Goal: Task Accomplishment & Management: Complete application form

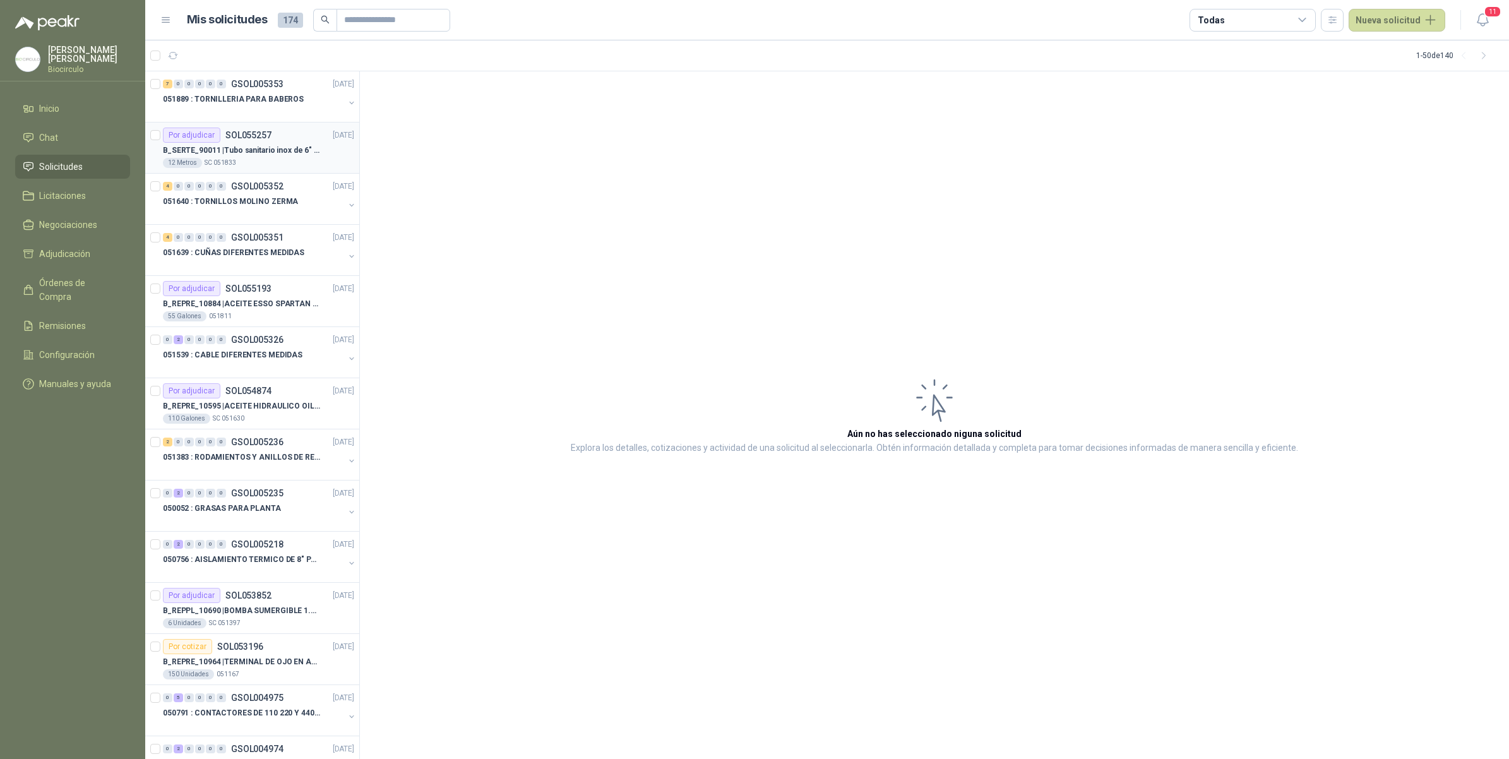
click at [292, 131] on div "Por adjudicar SOL055257 [DATE]" at bounding box center [258, 135] width 191 height 15
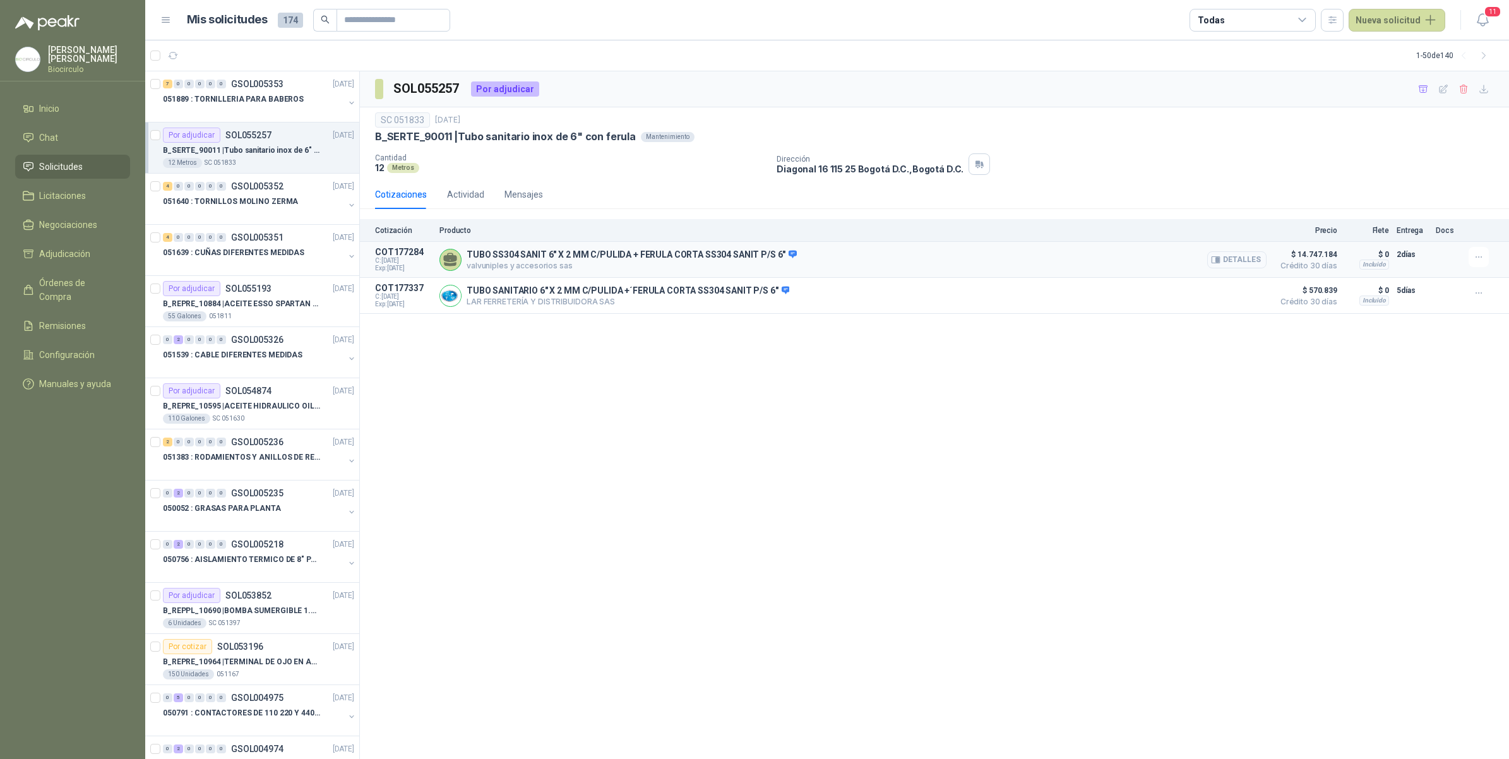
click at [1235, 261] on button "Detalles" at bounding box center [1236, 259] width 59 height 17
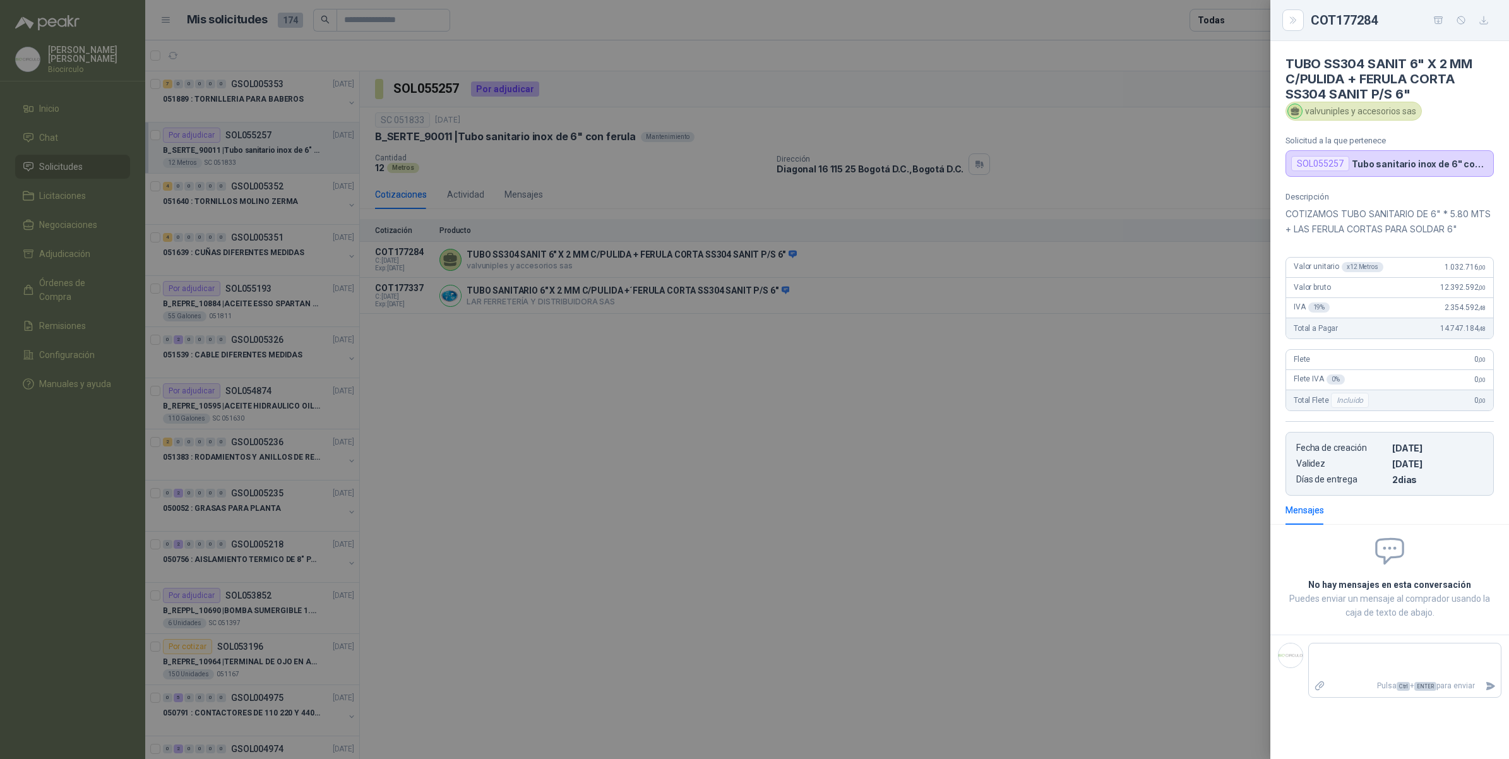
click at [857, 493] on div at bounding box center [754, 379] width 1509 height 759
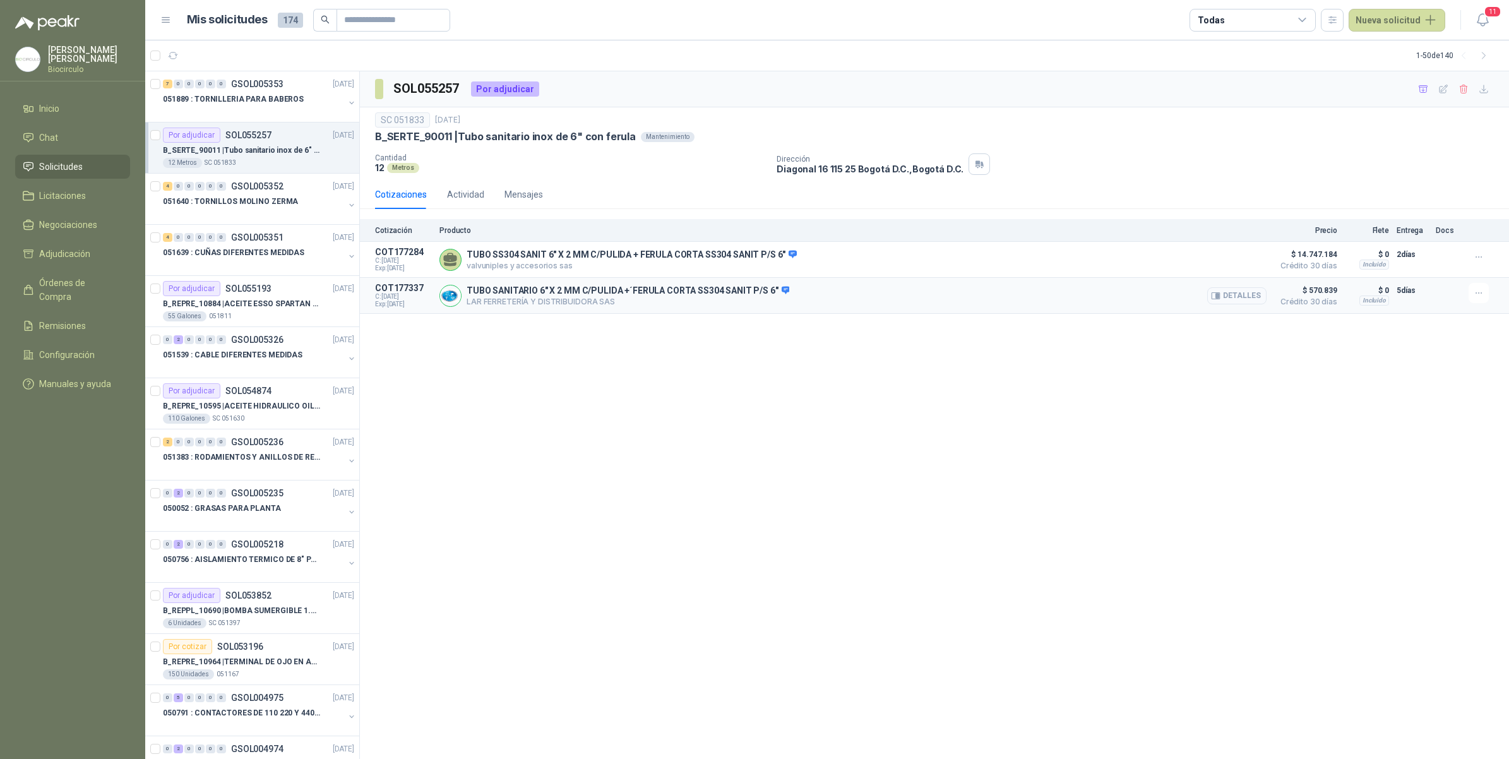
click at [1239, 297] on button "Detalles" at bounding box center [1236, 295] width 59 height 17
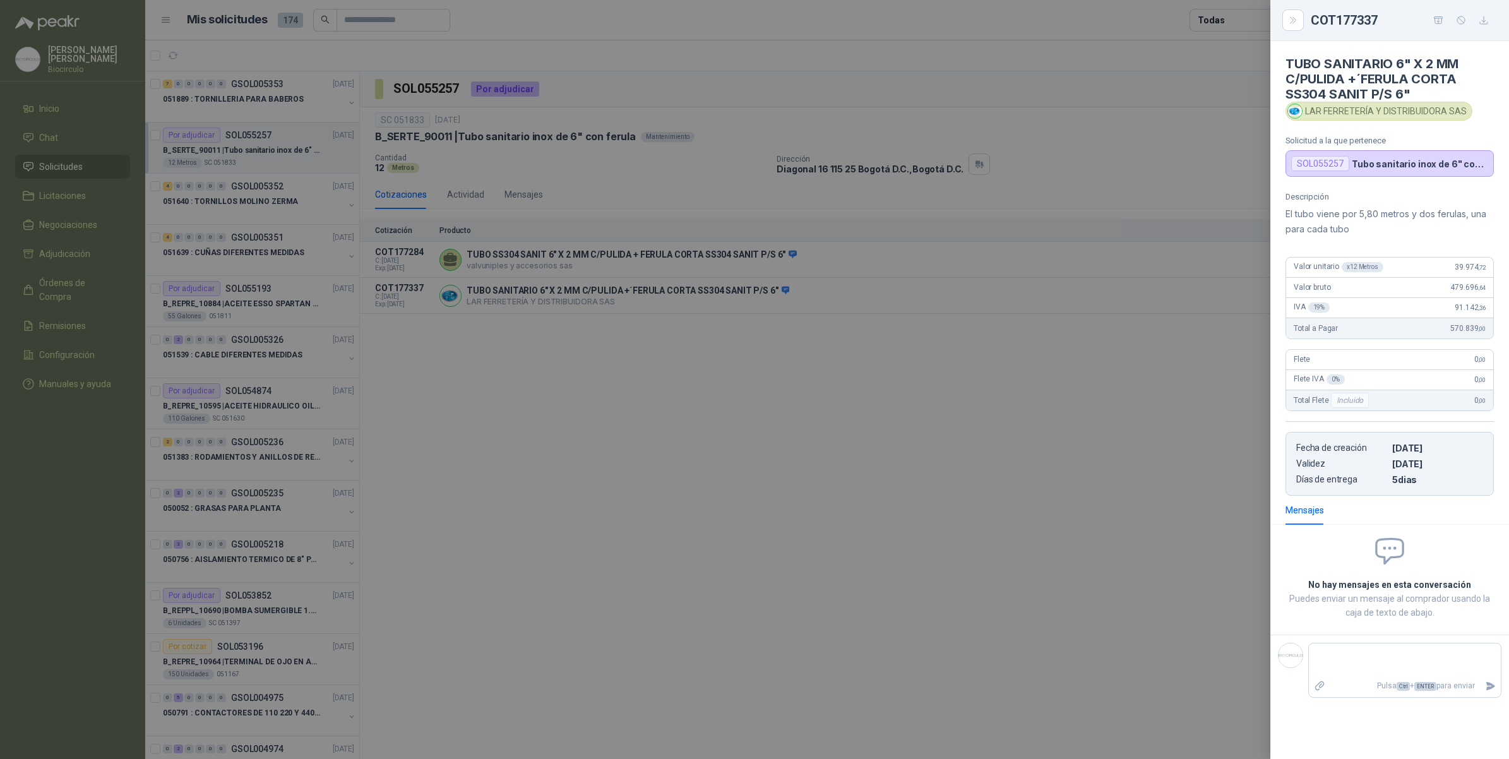
click at [715, 268] on div at bounding box center [754, 379] width 1509 height 759
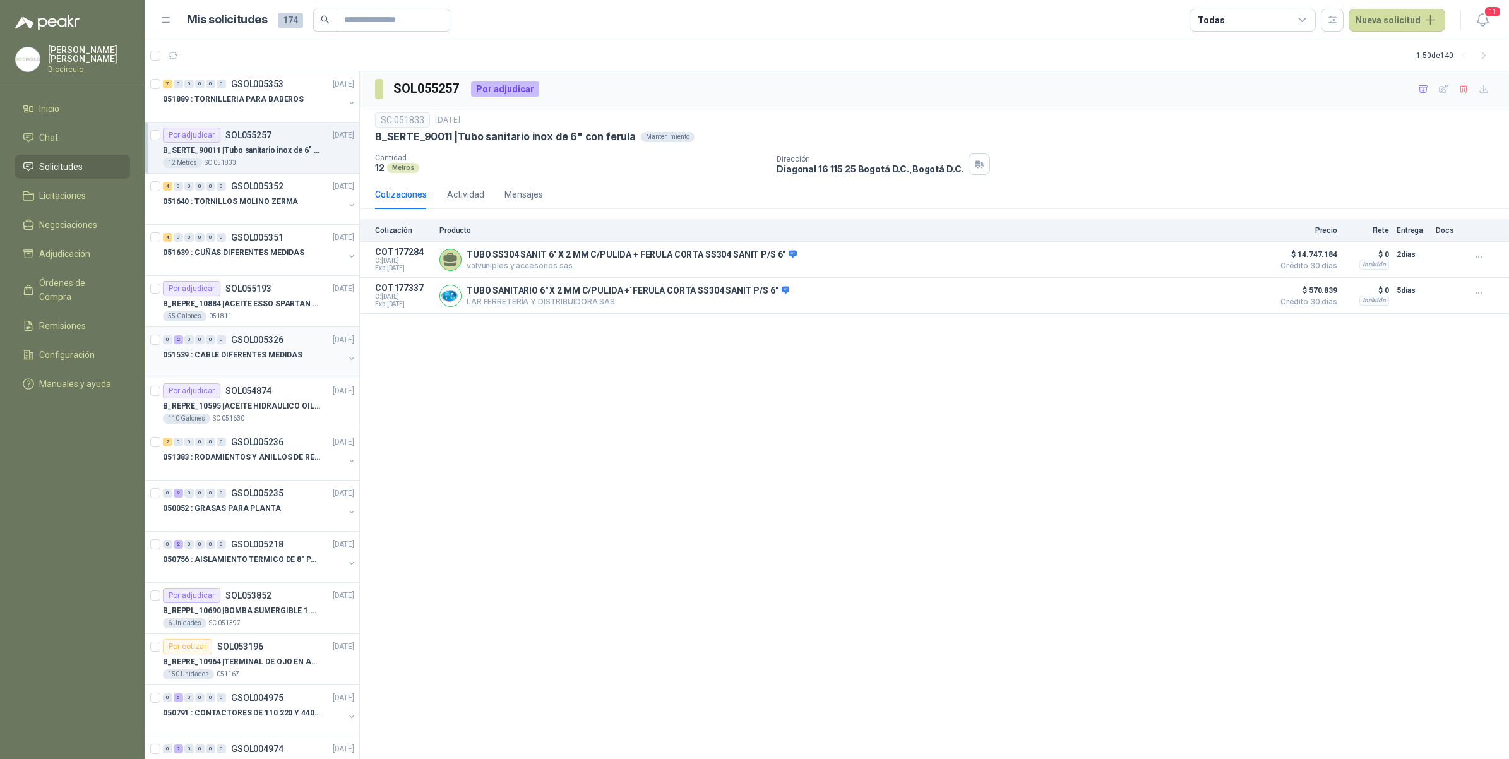
click at [250, 339] on p "GSOL005326" at bounding box center [257, 339] width 52 height 9
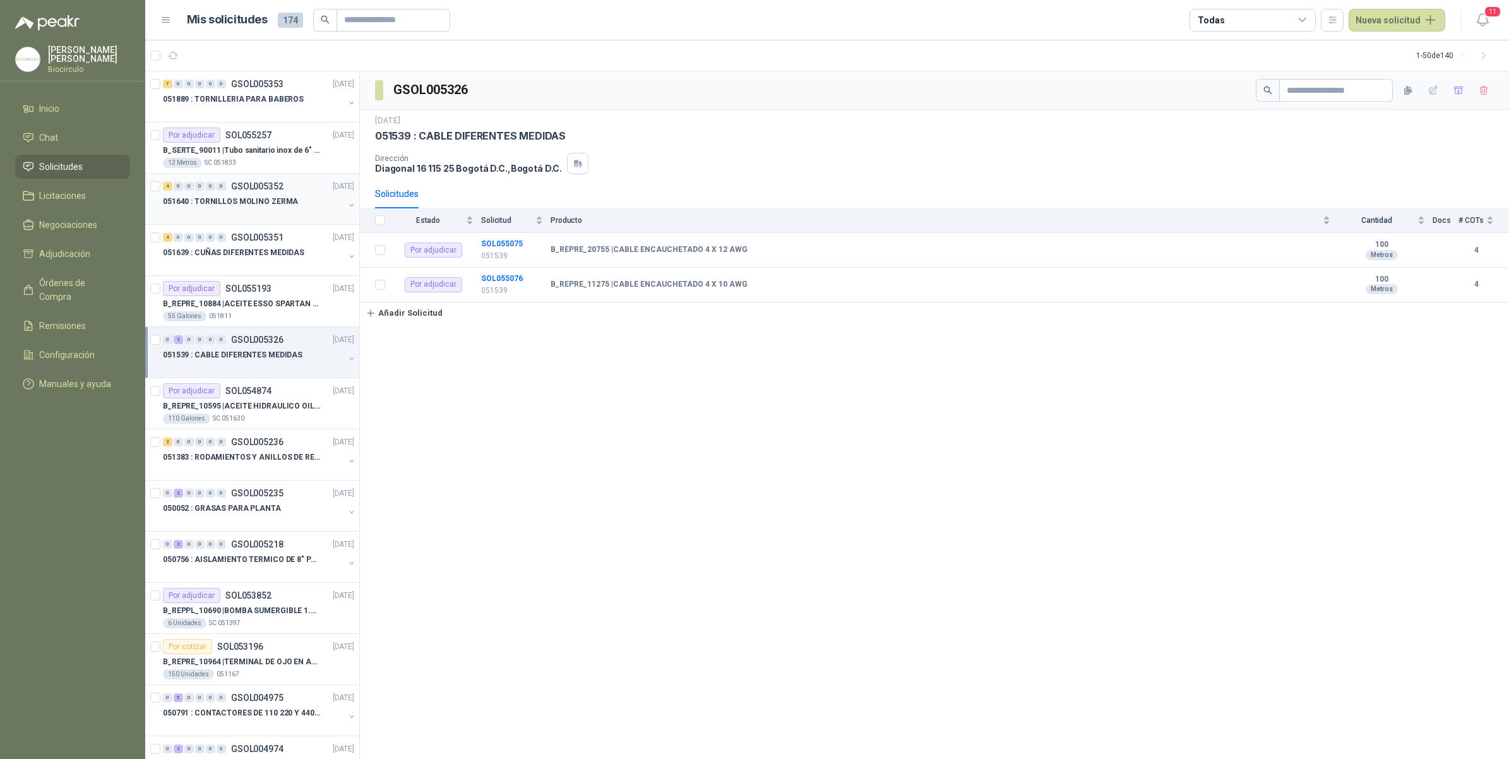
click at [294, 194] on div "051640 : TORNILLOS MOLINO ZERMA" at bounding box center [253, 201] width 181 height 15
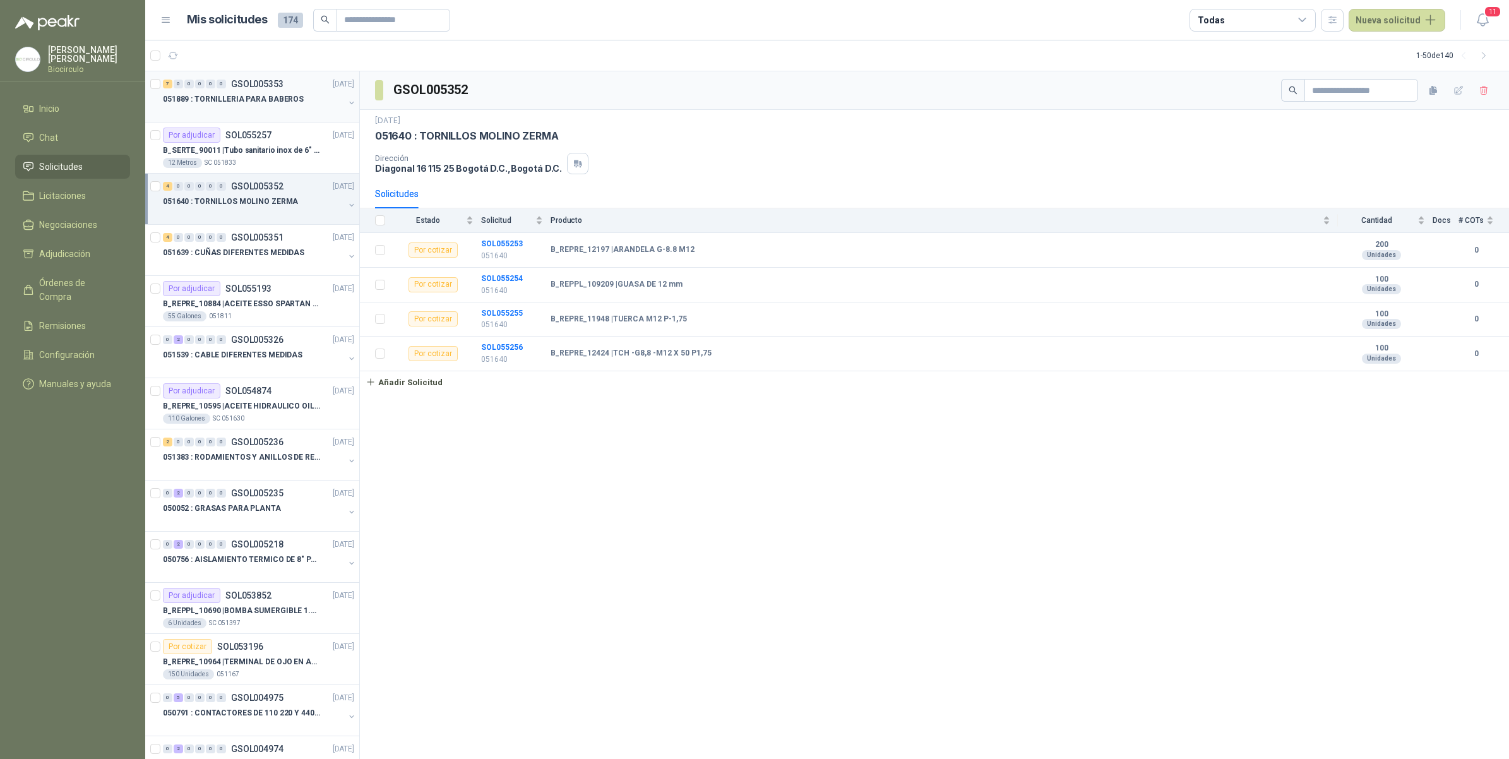
click at [256, 86] on p "GSOL005353" at bounding box center [257, 84] width 52 height 9
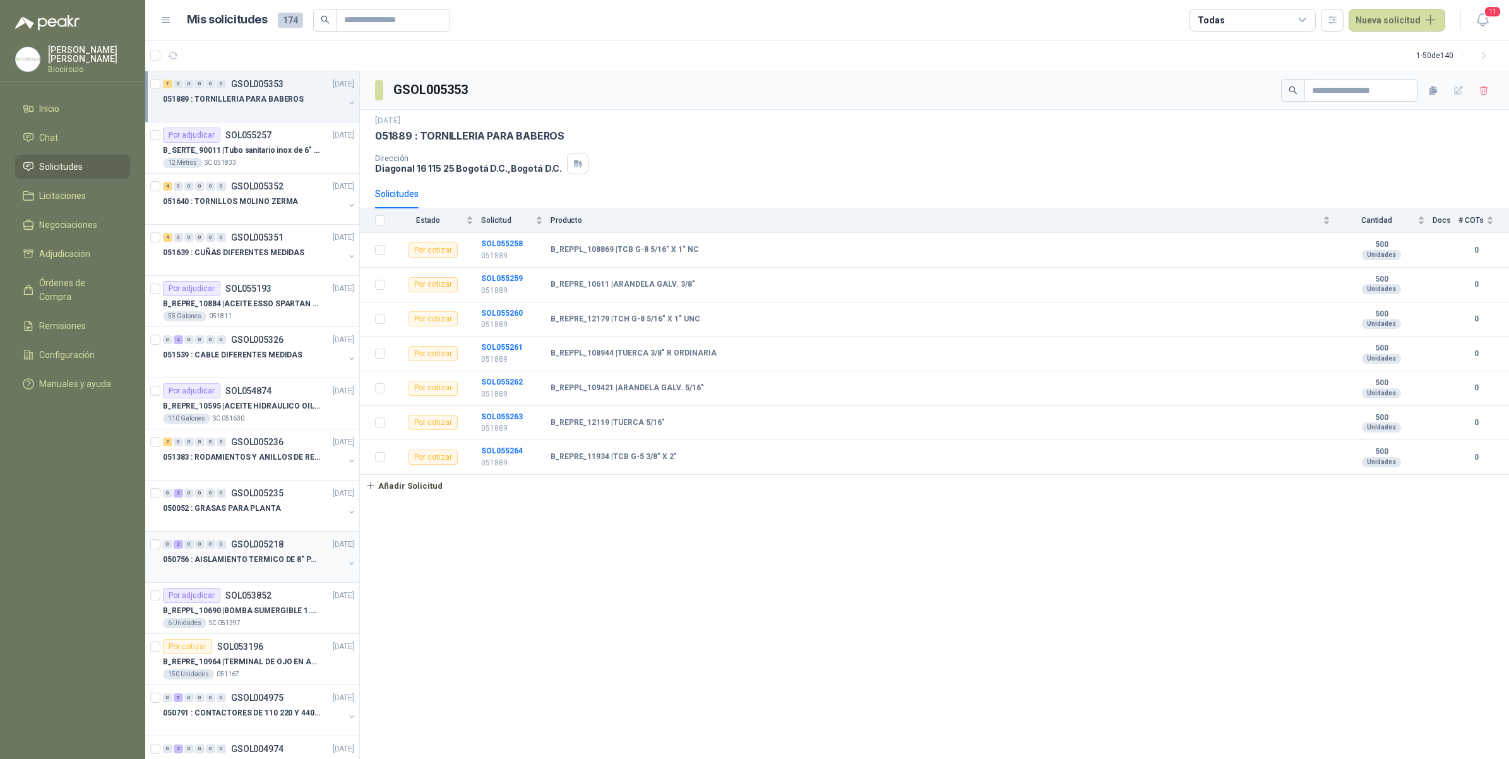
click at [248, 561] on p "050756 : AISLAMIENTO TERMICO DE 8" PARA TUBERIA" at bounding box center [241, 560] width 157 height 12
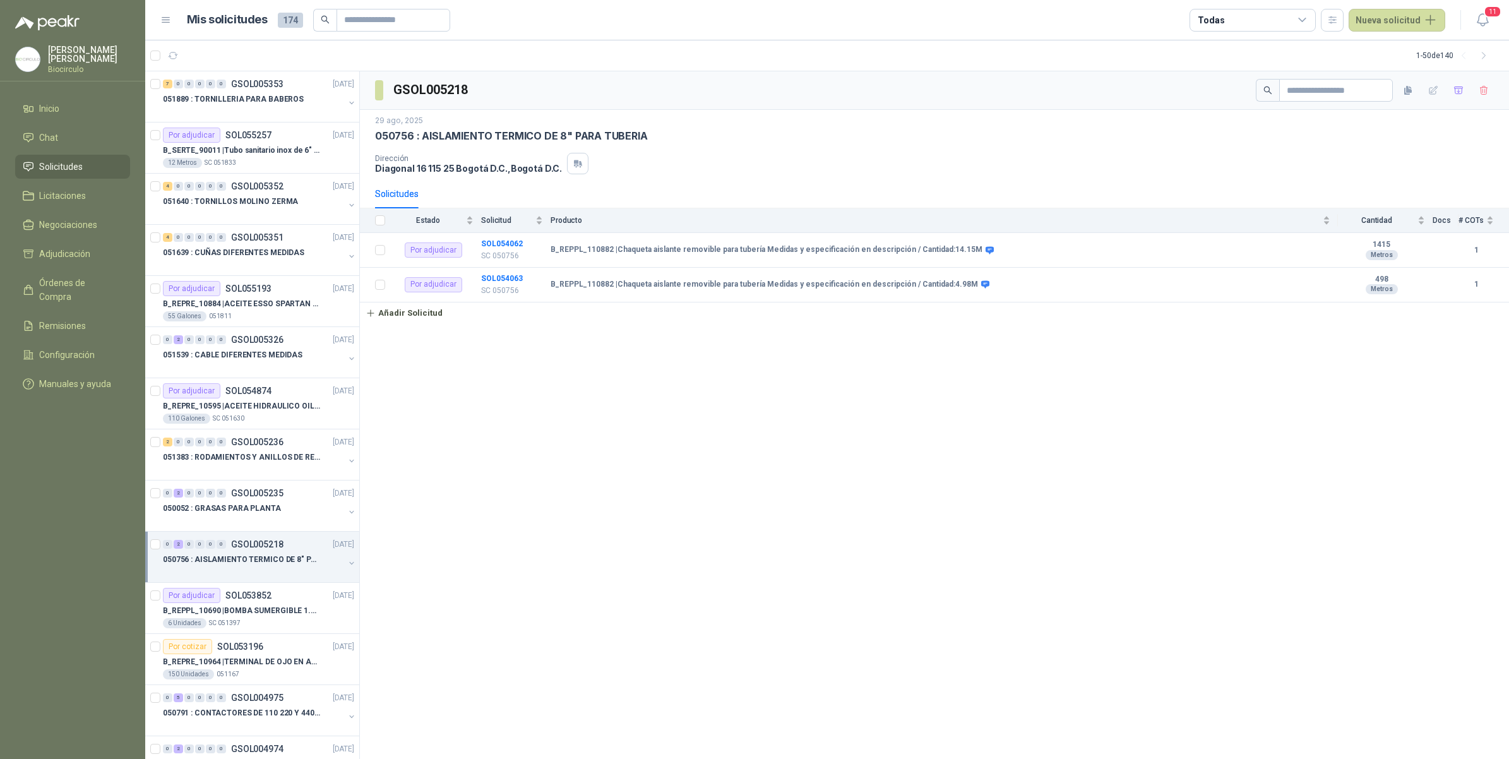
click at [347, 562] on button "button" at bounding box center [352, 563] width 10 height 10
click at [300, 603] on div "Por adjudicar SOL054062" at bounding box center [265, 595] width 177 height 15
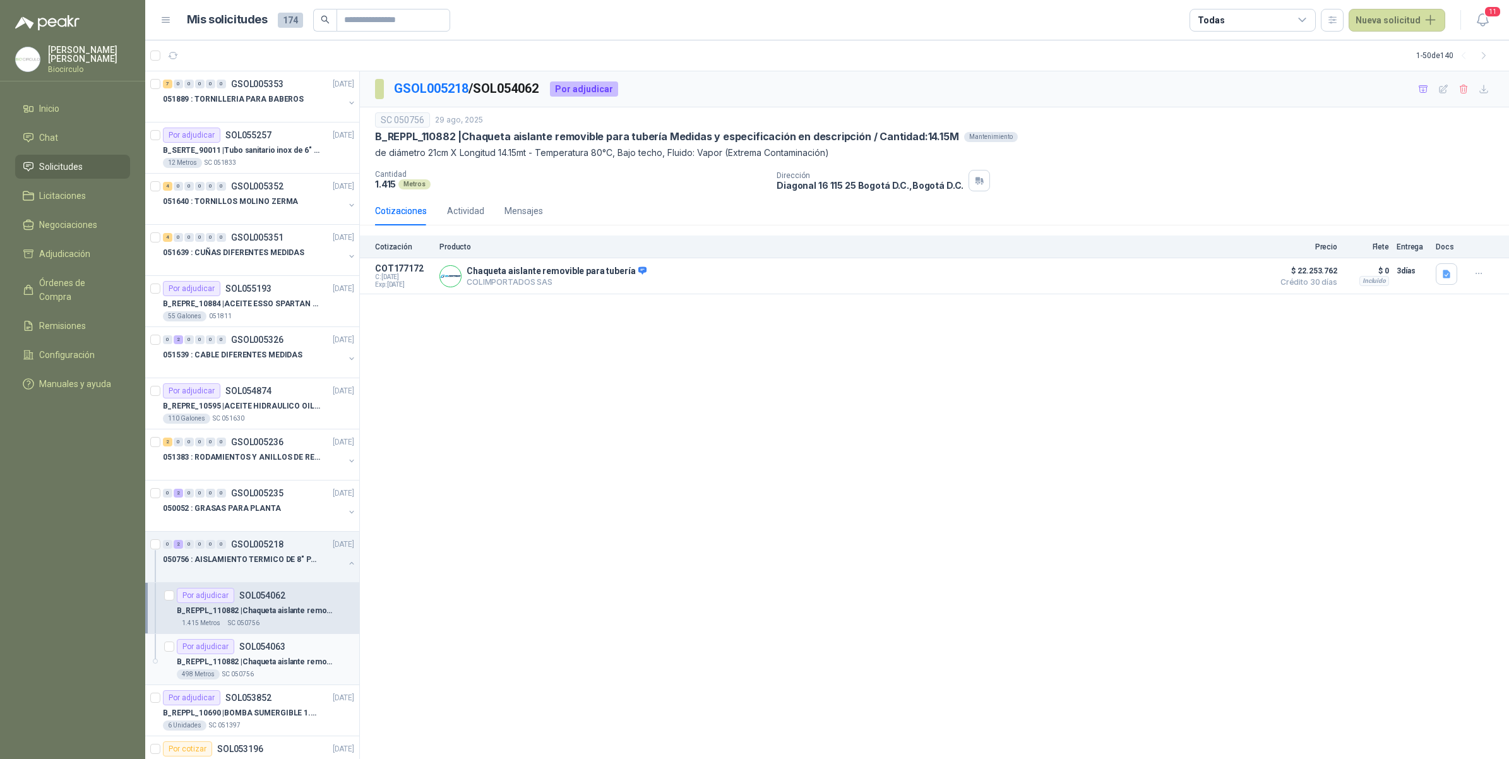
click at [286, 647] on div "Por adjudicar SOL054063" at bounding box center [265, 646] width 177 height 15
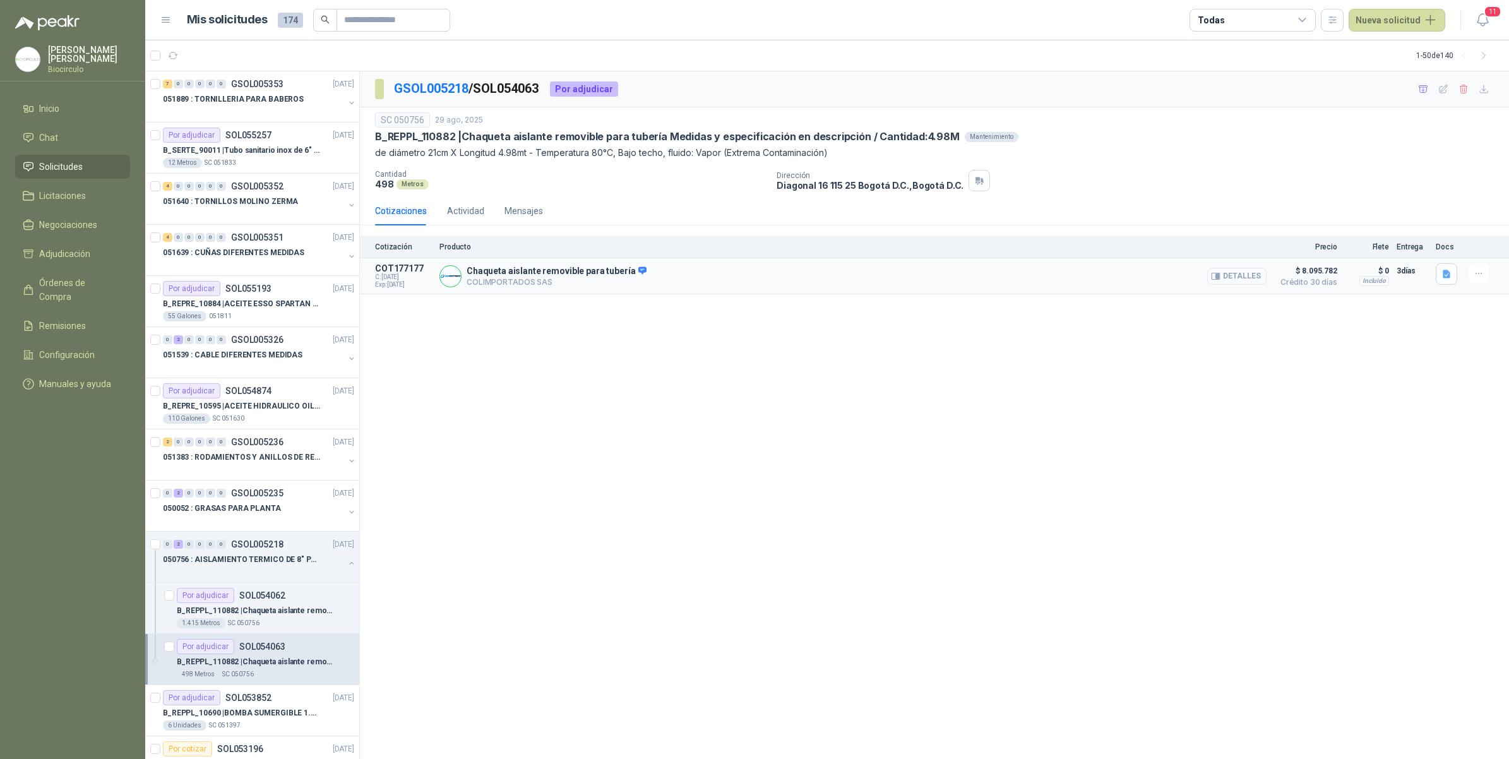
click at [1242, 278] on button "Detalles" at bounding box center [1236, 276] width 59 height 17
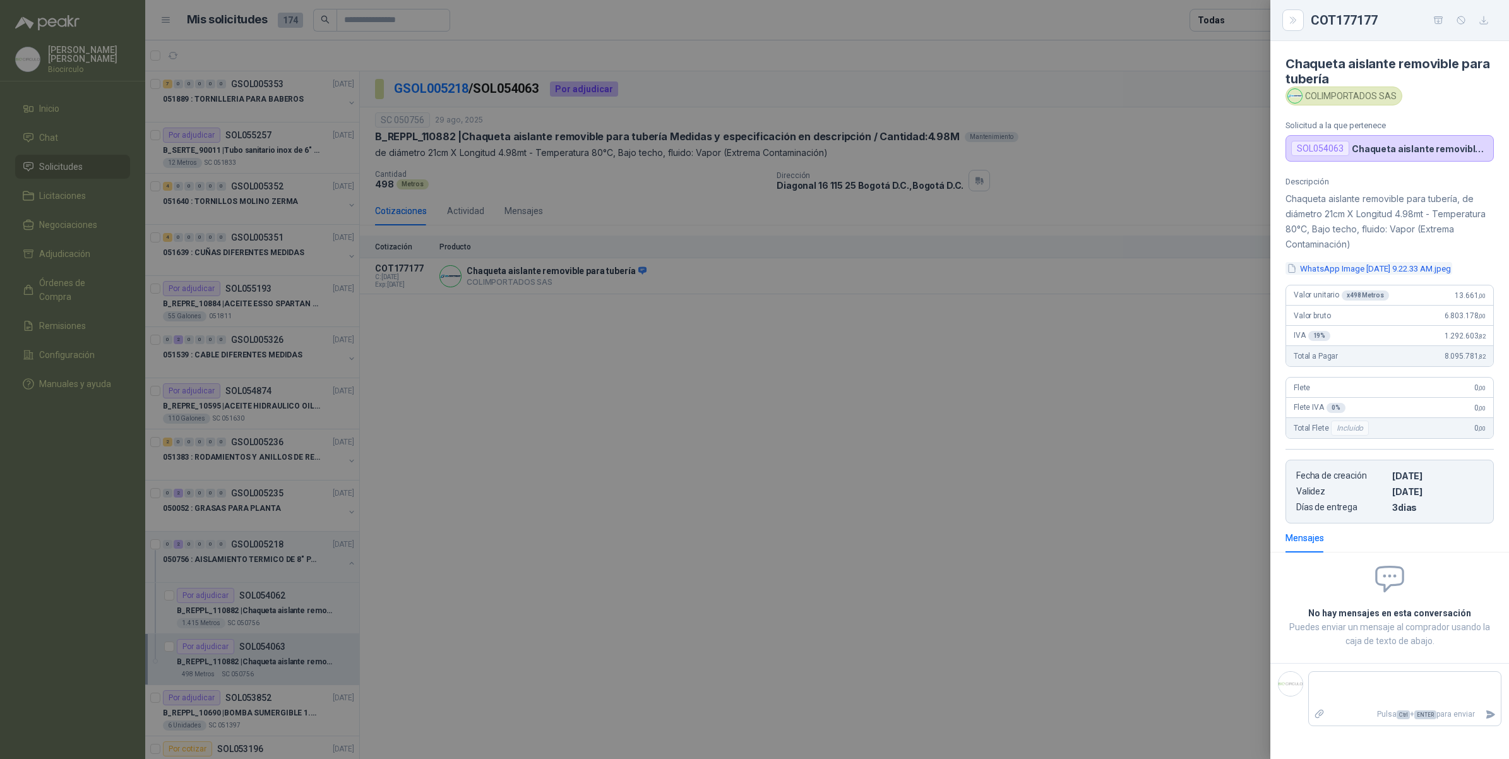
click at [1377, 270] on button "WhatsApp Image [DATE] 9.22.33 AM.jpeg" at bounding box center [1368, 268] width 167 height 13
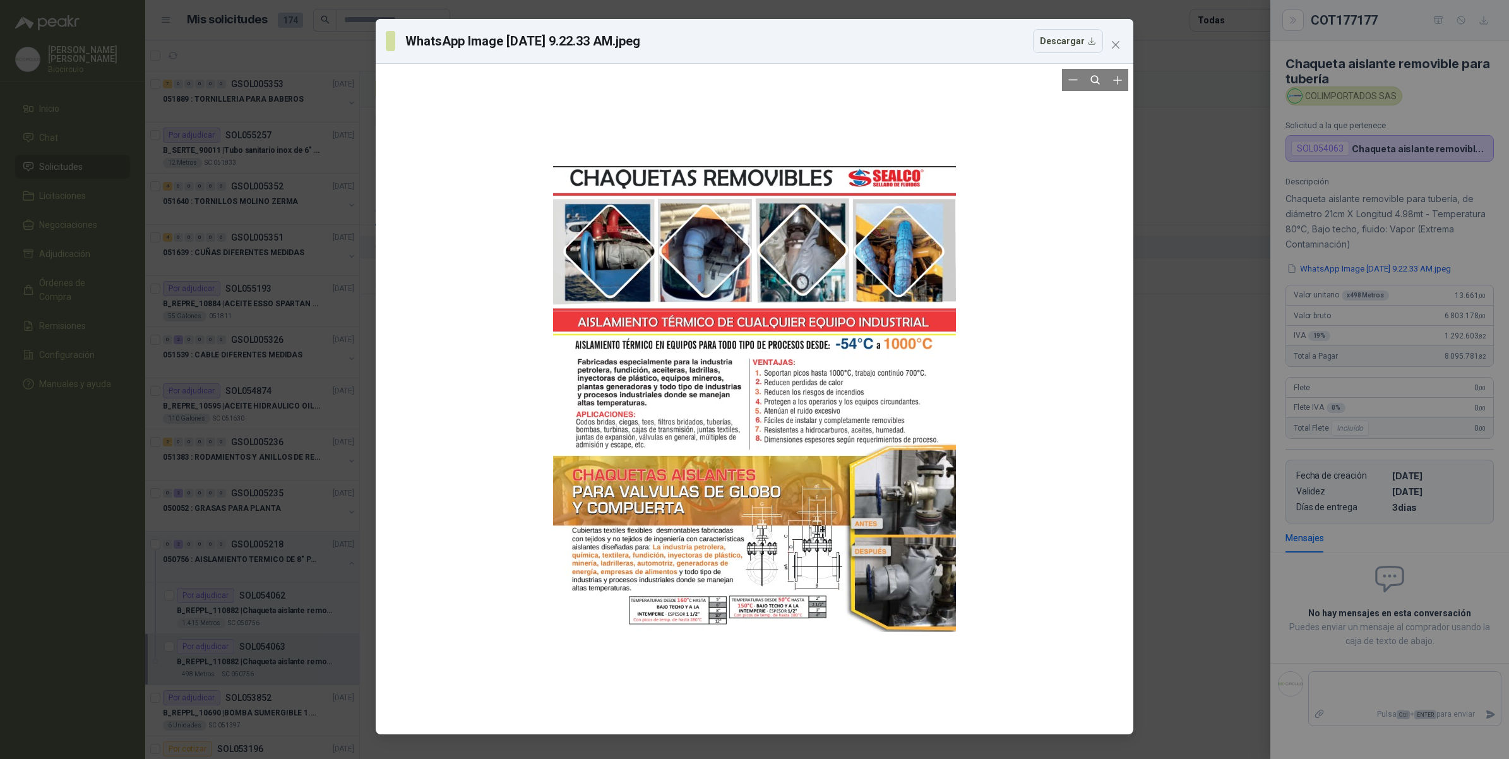
click at [621, 253] on div at bounding box center [754, 399] width 403 height 660
click at [1211, 398] on div "WhatsApp Image [DATE] 9.22.33 AM.jpeg Descargar" at bounding box center [754, 379] width 1509 height 759
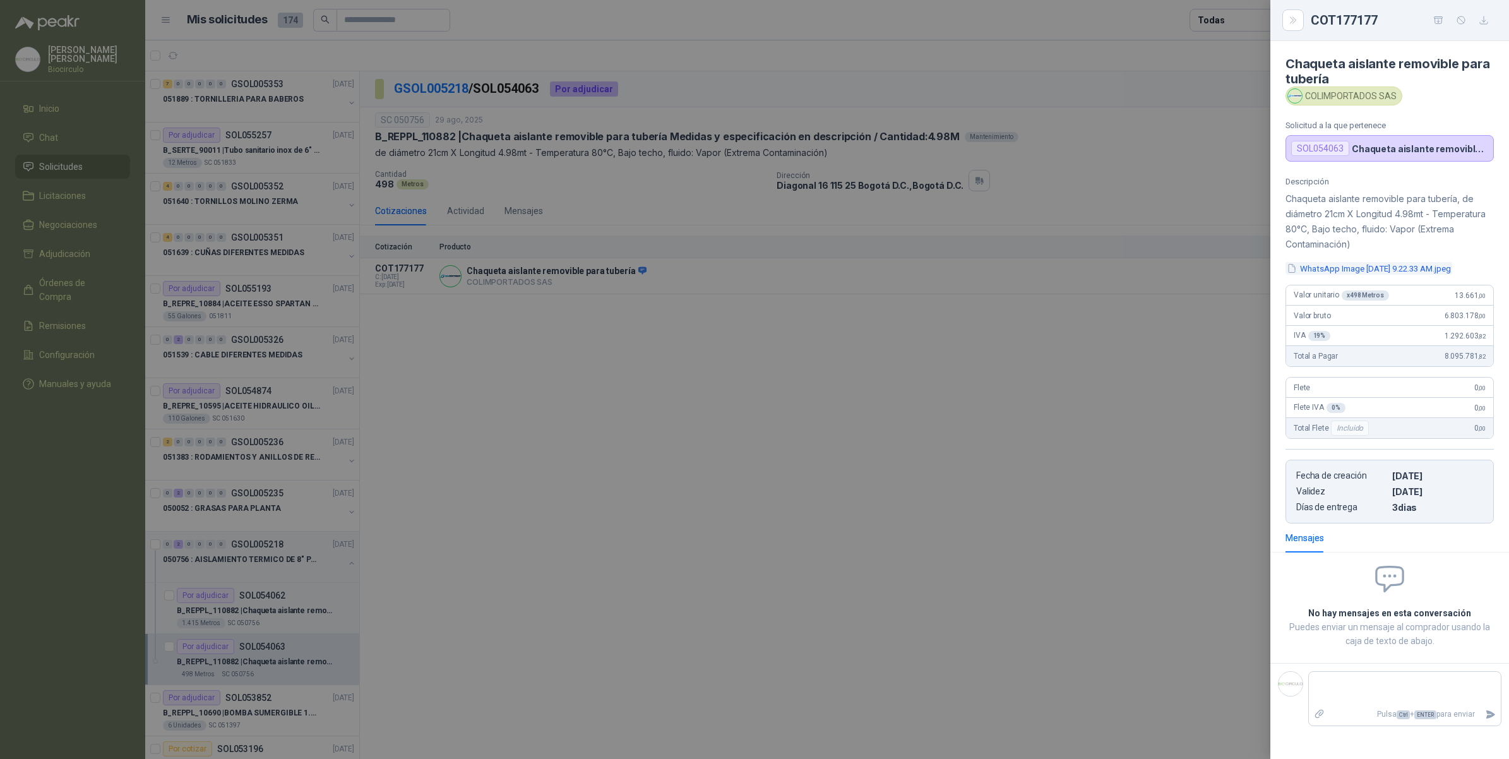
click at [1400, 263] on button "WhatsApp Image [DATE] 9.22.33 AM.jpeg" at bounding box center [1368, 268] width 167 height 13
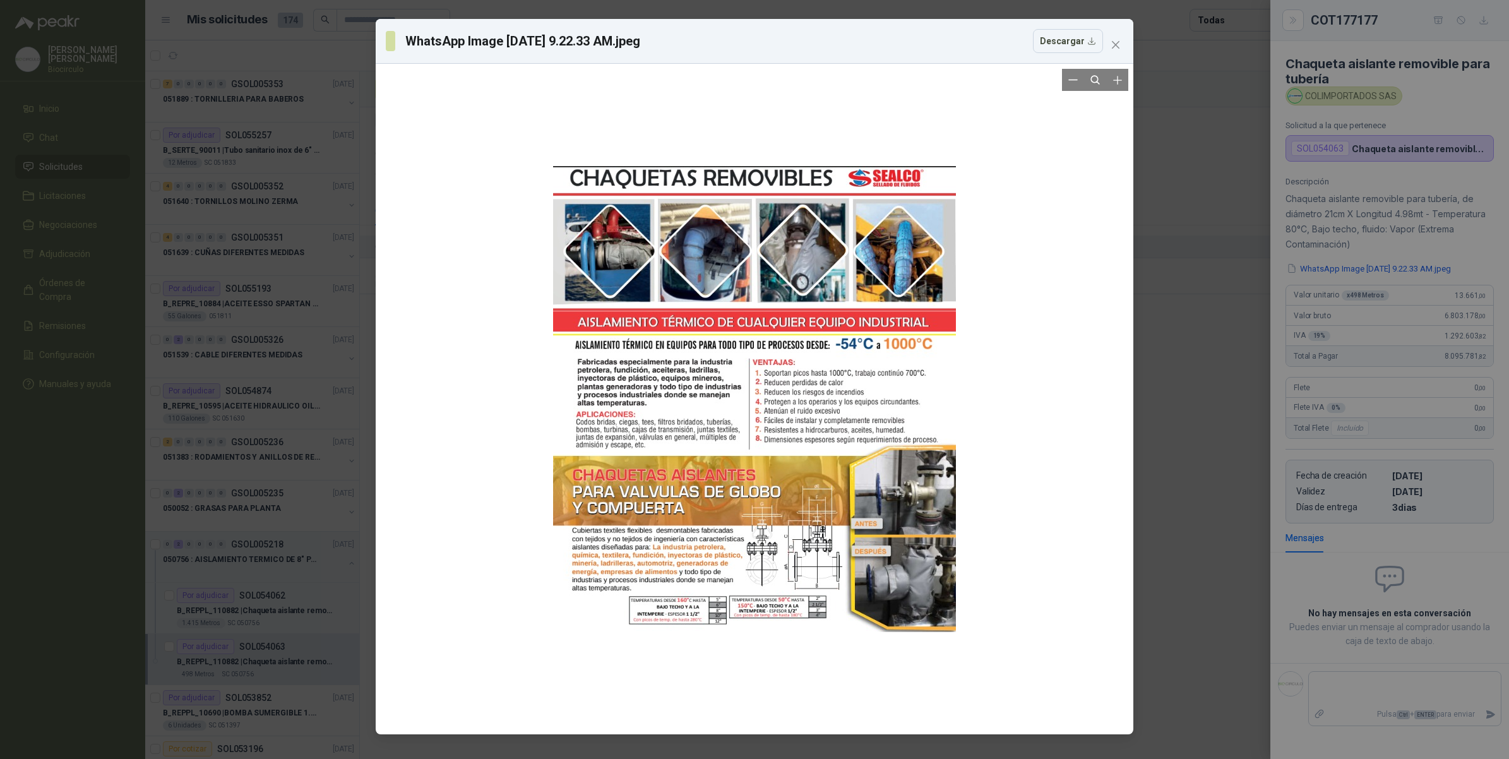
click at [606, 516] on div at bounding box center [754, 399] width 403 height 660
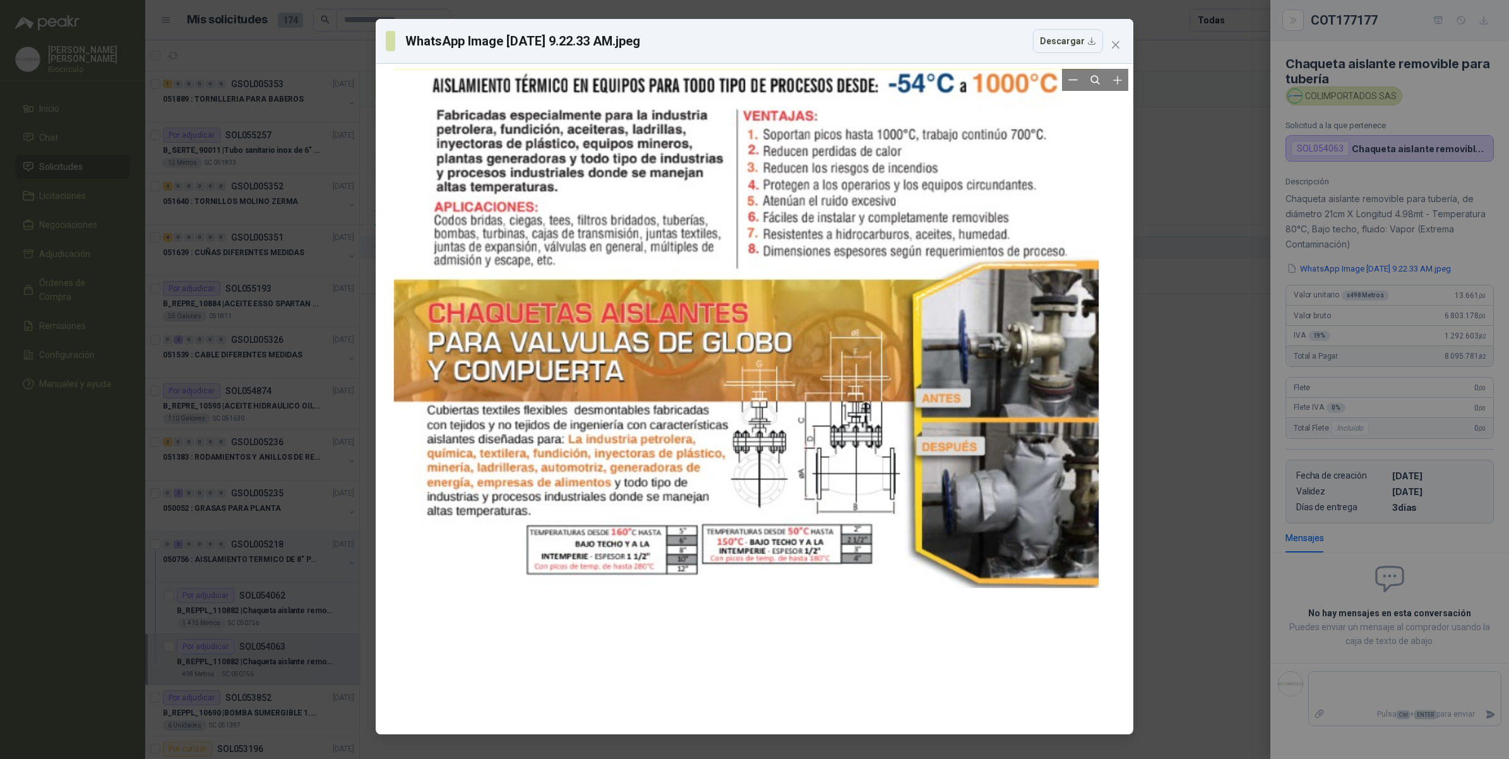
drag, startPoint x: 831, startPoint y: 525, endPoint x: 823, endPoint y: 278, distance: 247.6
click at [823, 278] on div at bounding box center [746, 180] width 705 height 1156
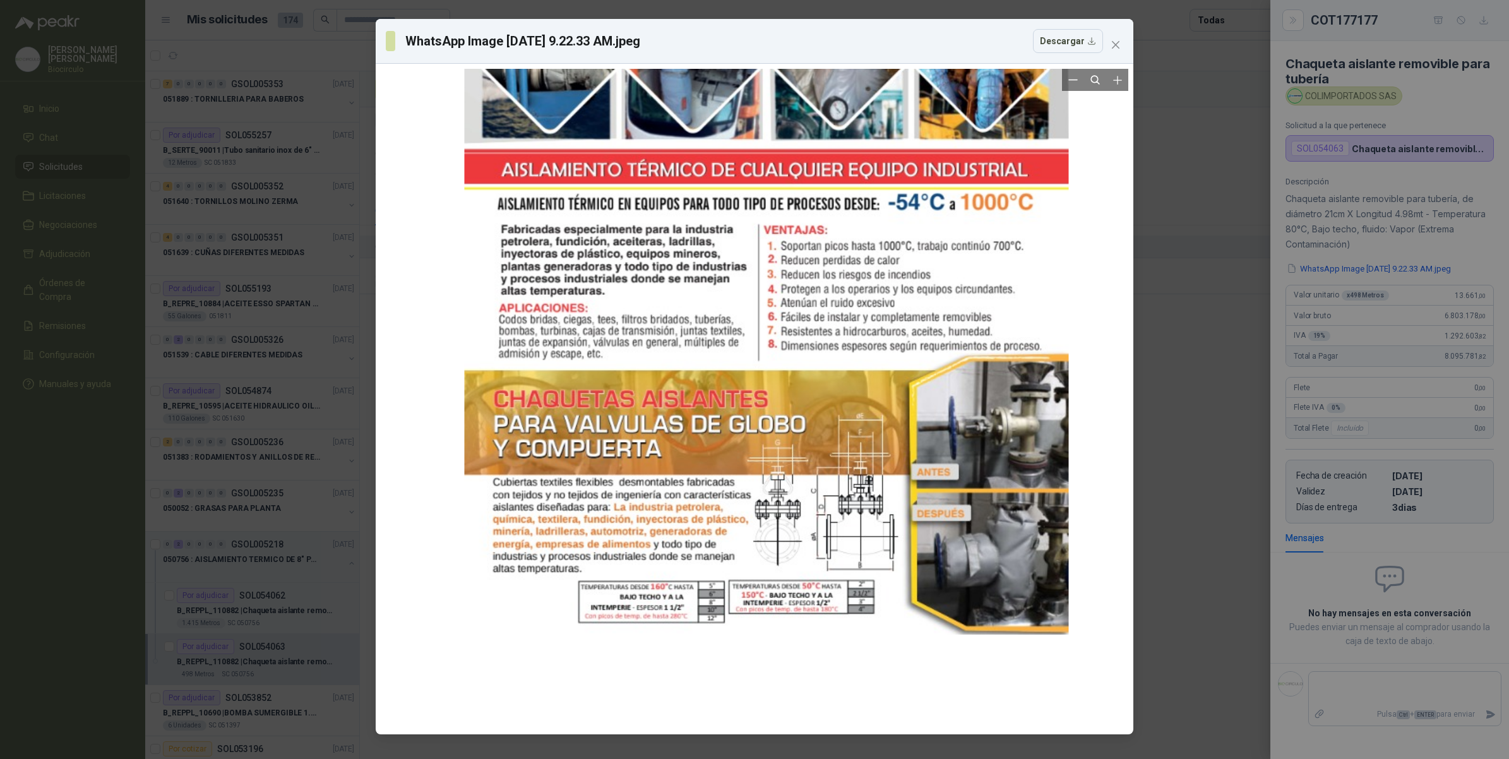
drag, startPoint x: 809, startPoint y: 530, endPoint x: 821, endPoint y: 251, distance: 279.3
click at [821, 251] on div at bounding box center [767, 285] width 604 height 990
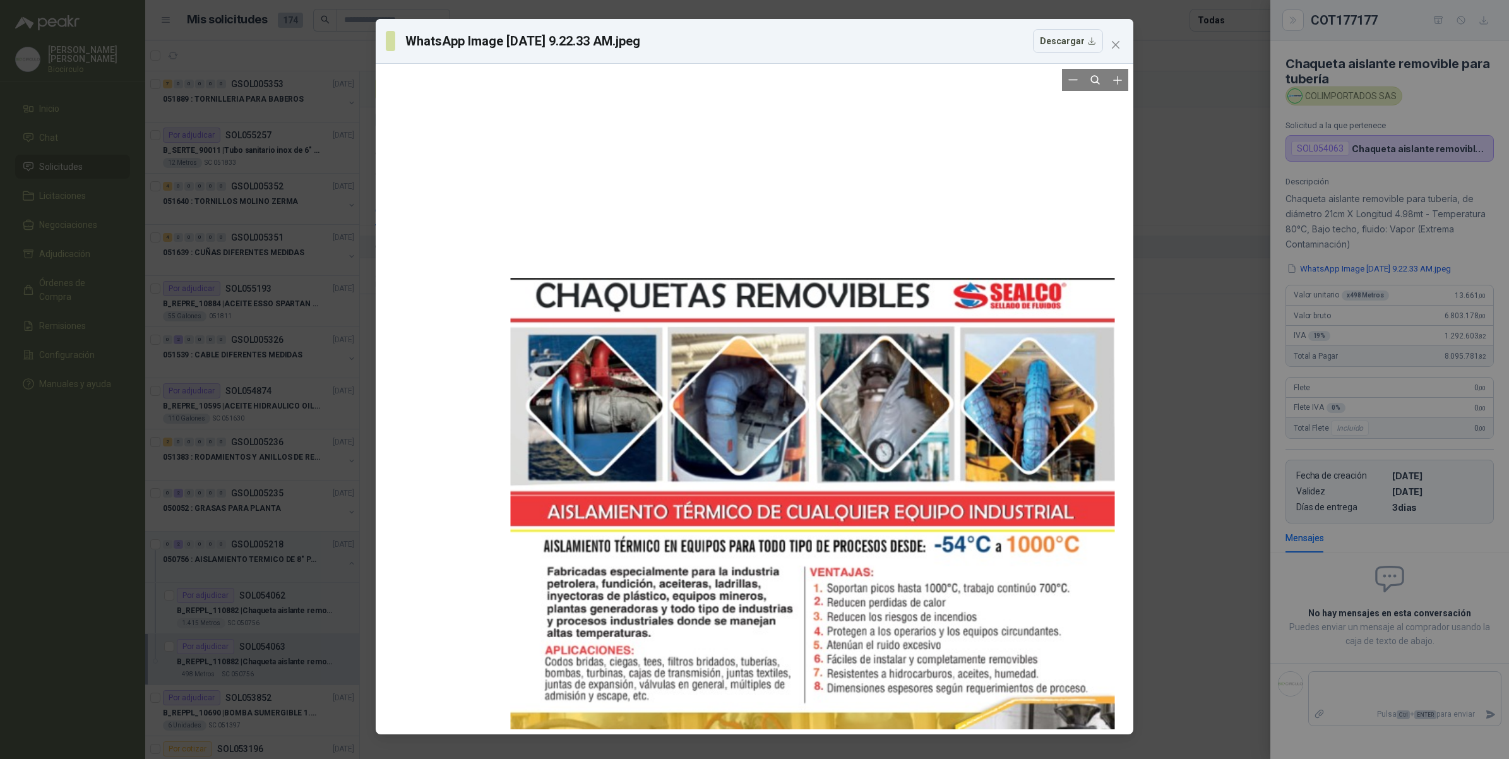
drag, startPoint x: 956, startPoint y: 258, endPoint x: 1014, endPoint y: 674, distance: 420.7
click at [1014, 674] on div at bounding box center [813, 627] width 604 height 990
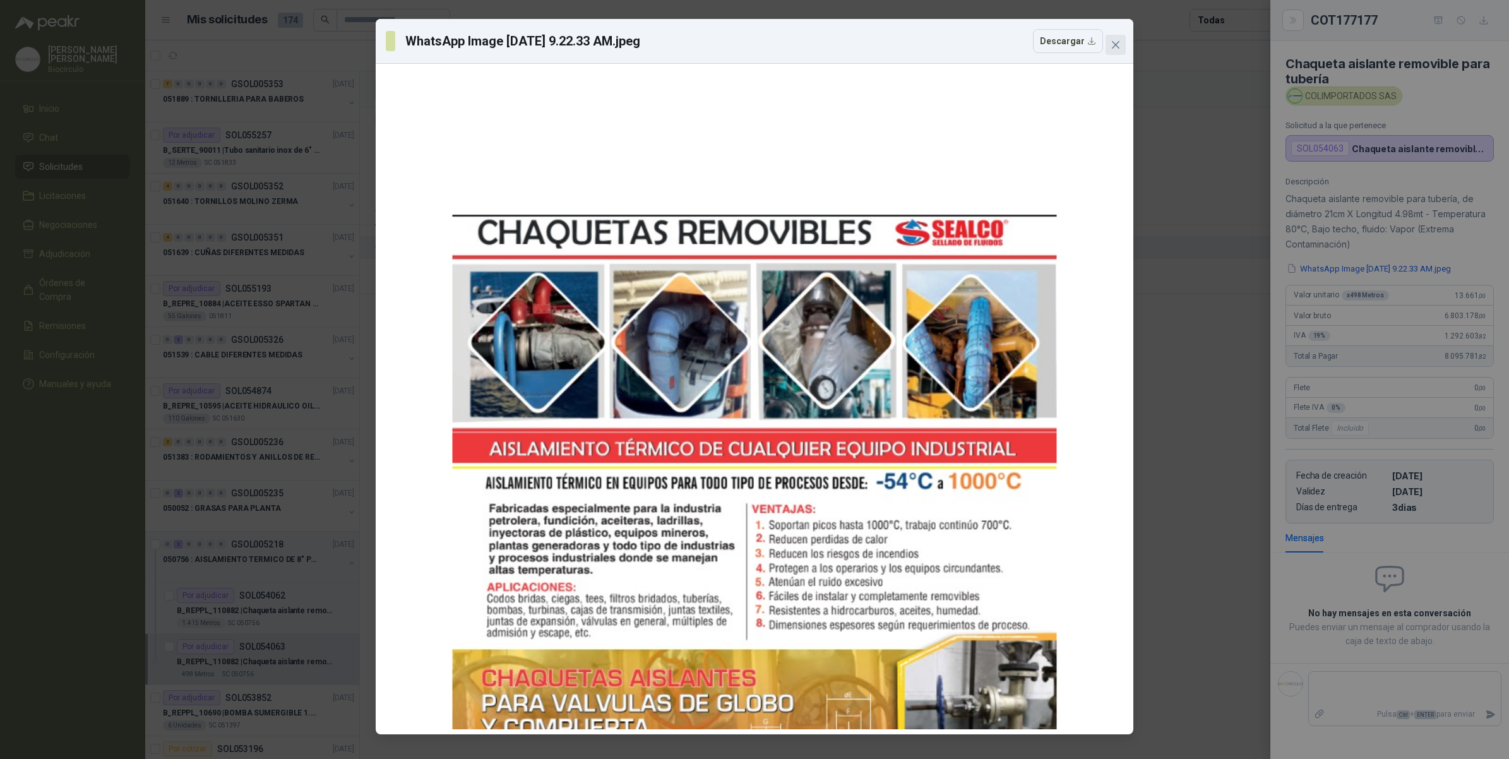
click at [1119, 36] on button "Close" at bounding box center [1115, 45] width 20 height 20
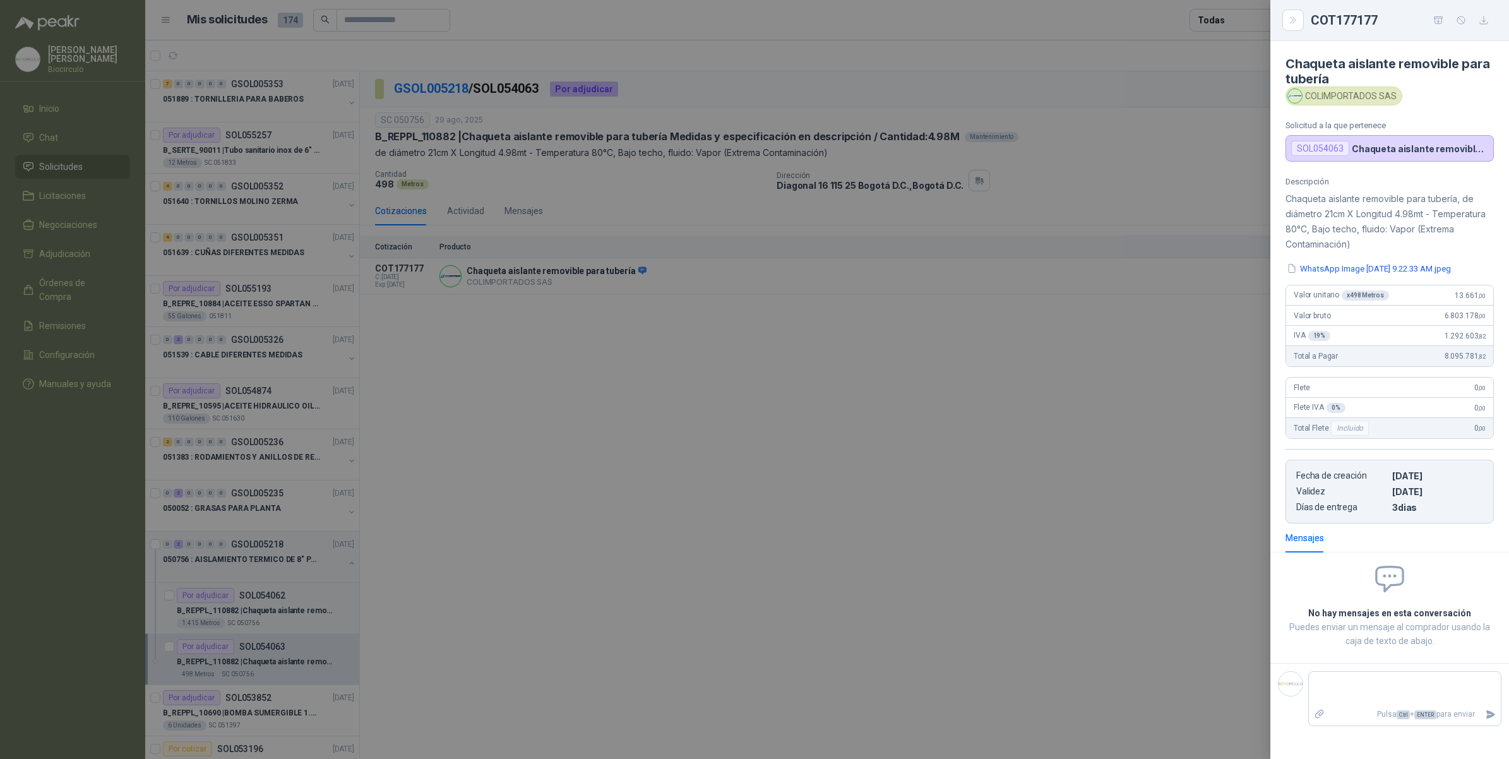
click at [1084, 328] on div at bounding box center [754, 379] width 1509 height 759
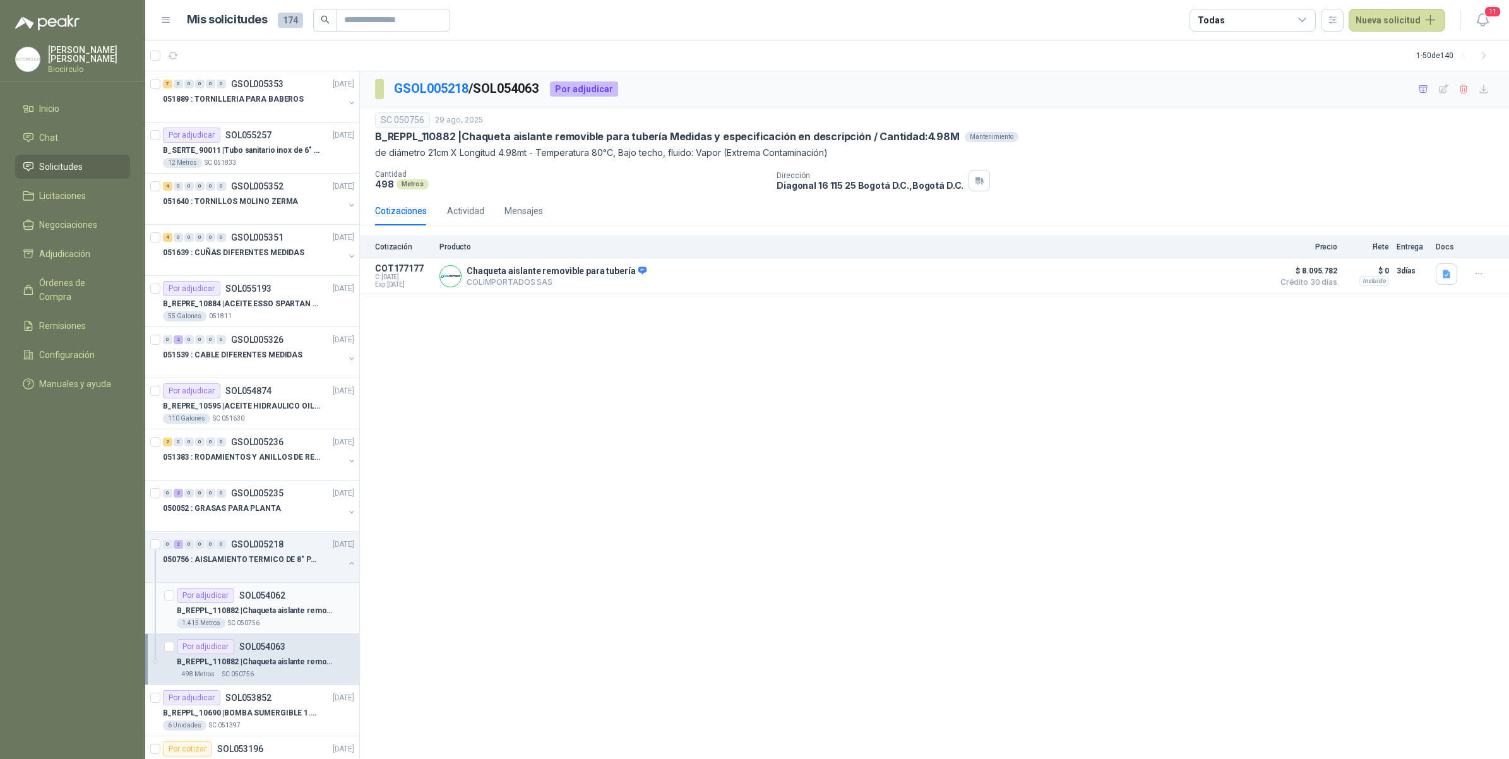
click at [271, 610] on p "B_REPPL_110882 | Chaqueta aislante removible para tubería Medidas y especificac…" at bounding box center [255, 611] width 157 height 12
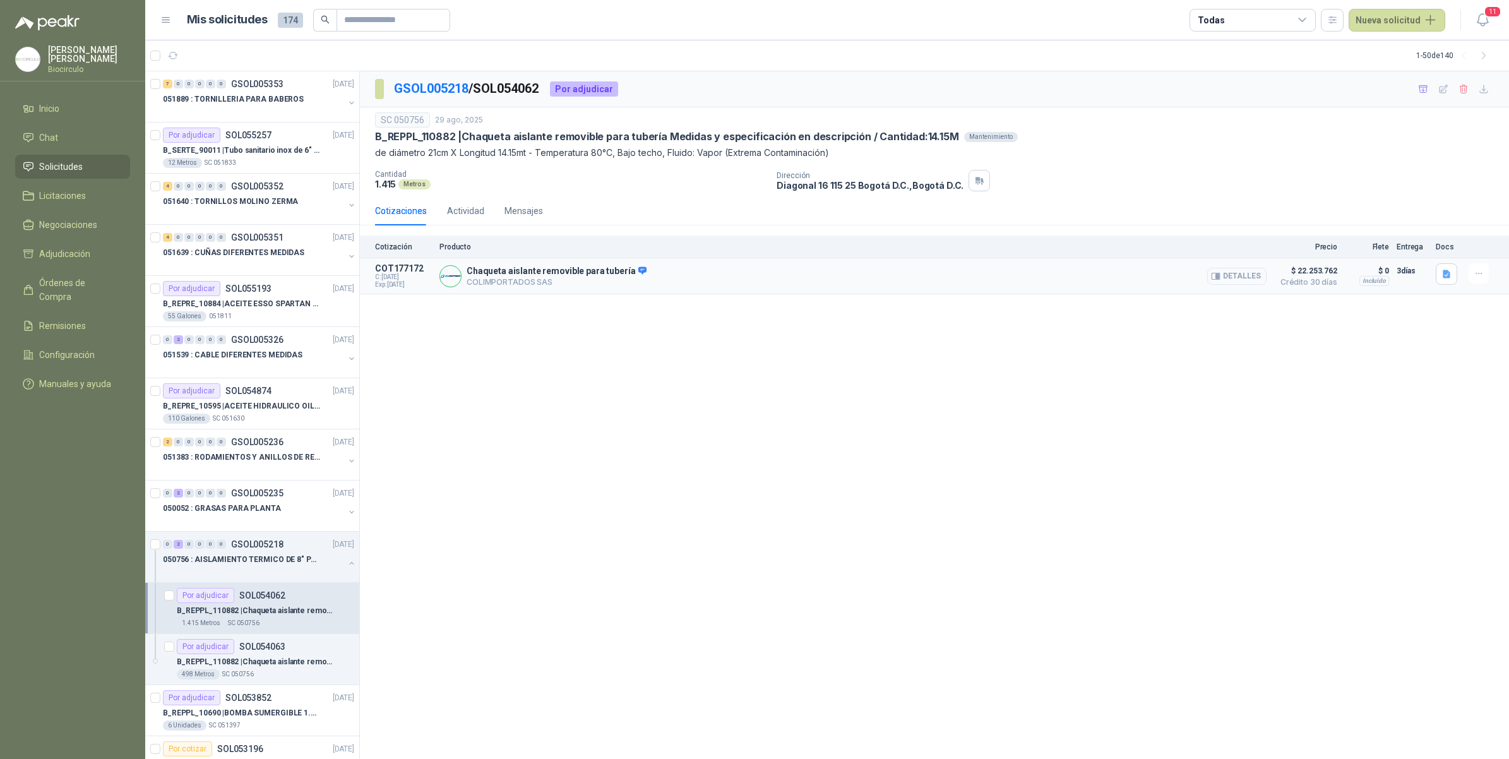
click at [1239, 276] on button "Detalles" at bounding box center [1236, 276] width 59 height 17
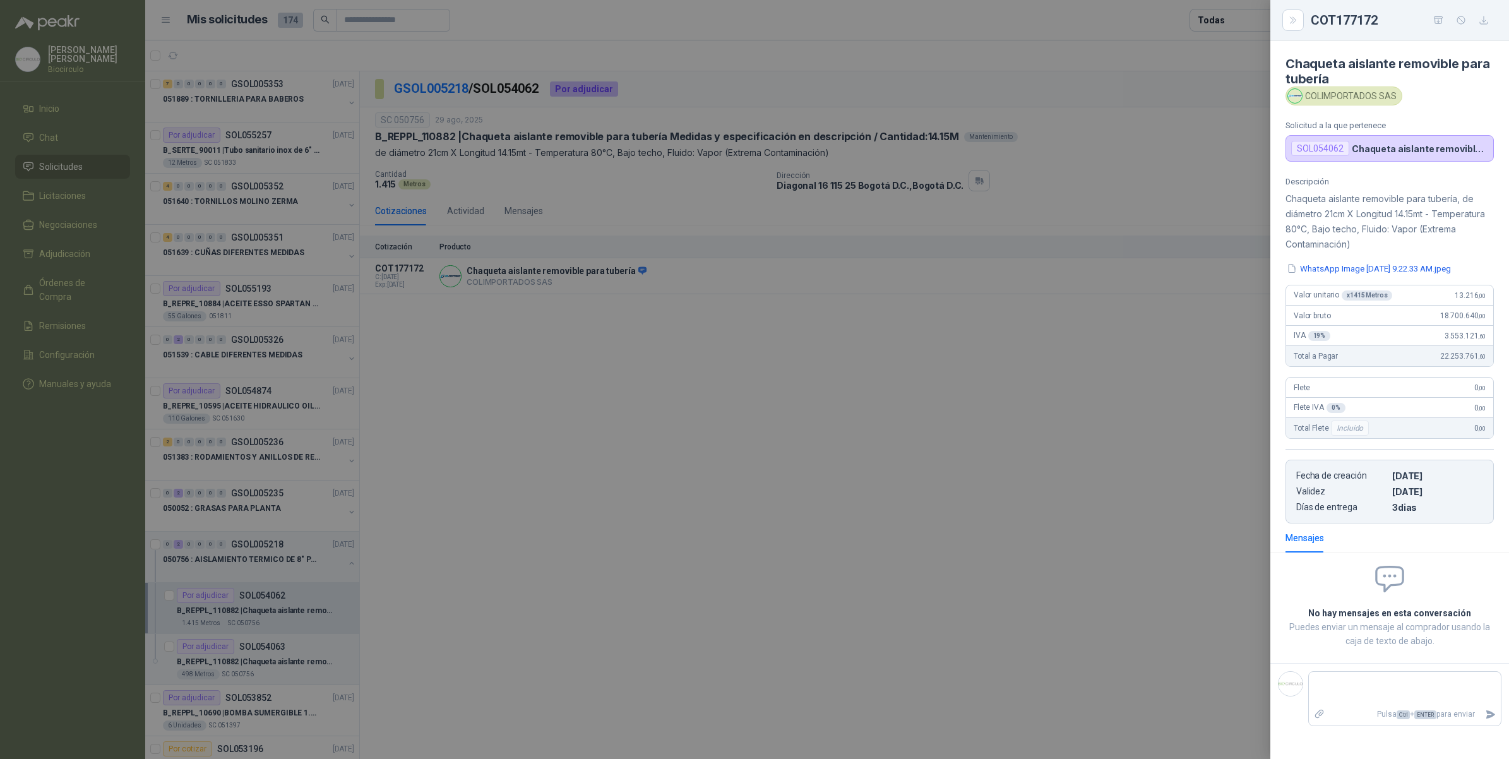
click at [1314, 320] on span "Valor bruto" at bounding box center [1311, 315] width 37 height 9
click at [1305, 266] on button "WhatsApp Image [DATE] 9.22.33 AM.jpeg" at bounding box center [1368, 268] width 167 height 13
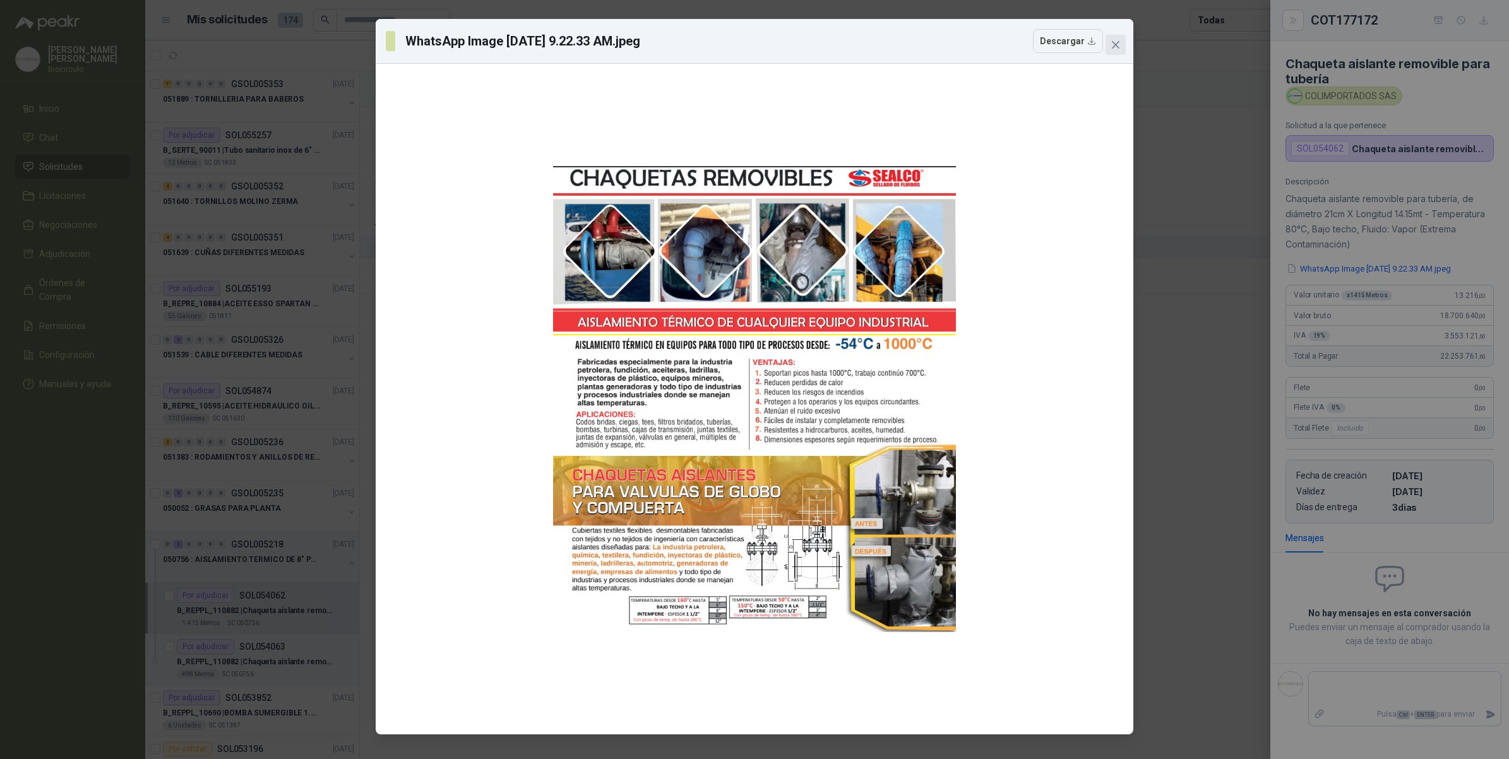
click at [1121, 48] on span "Close" at bounding box center [1115, 45] width 20 height 10
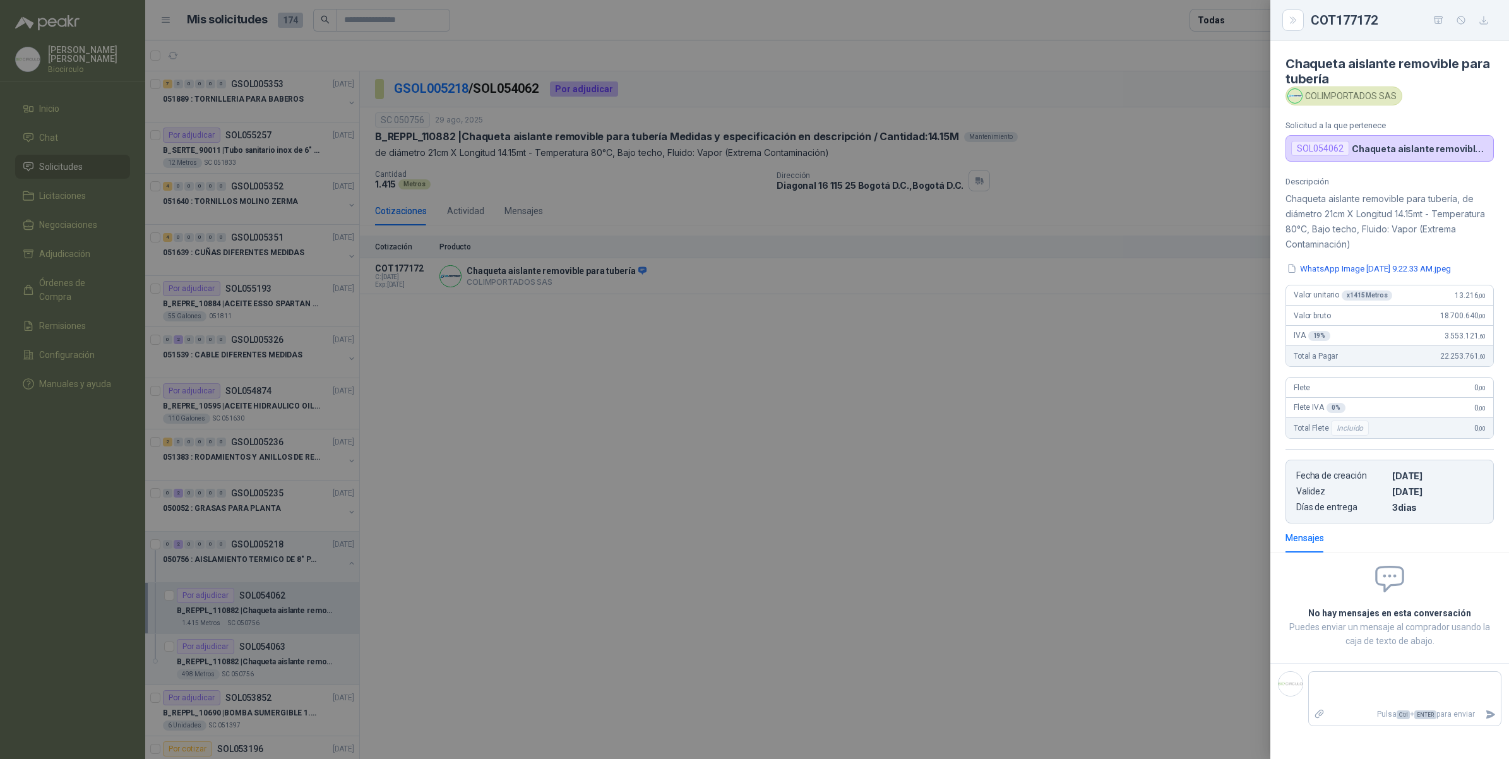
click at [1099, 172] on div at bounding box center [754, 379] width 1509 height 759
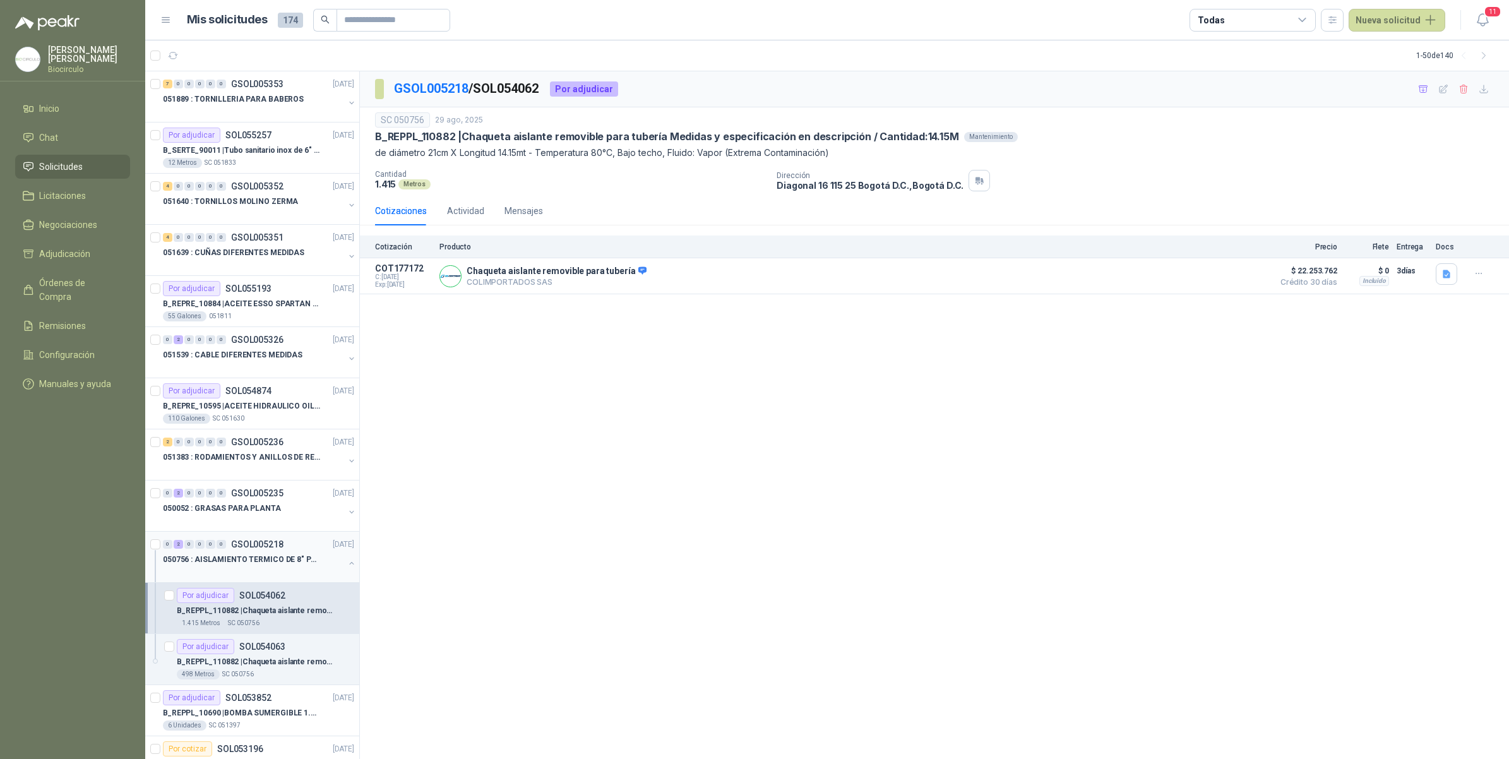
click at [333, 562] on div "050756 : AISLAMIENTO TERMICO DE 8" PARA TUBERIA" at bounding box center [253, 559] width 181 height 15
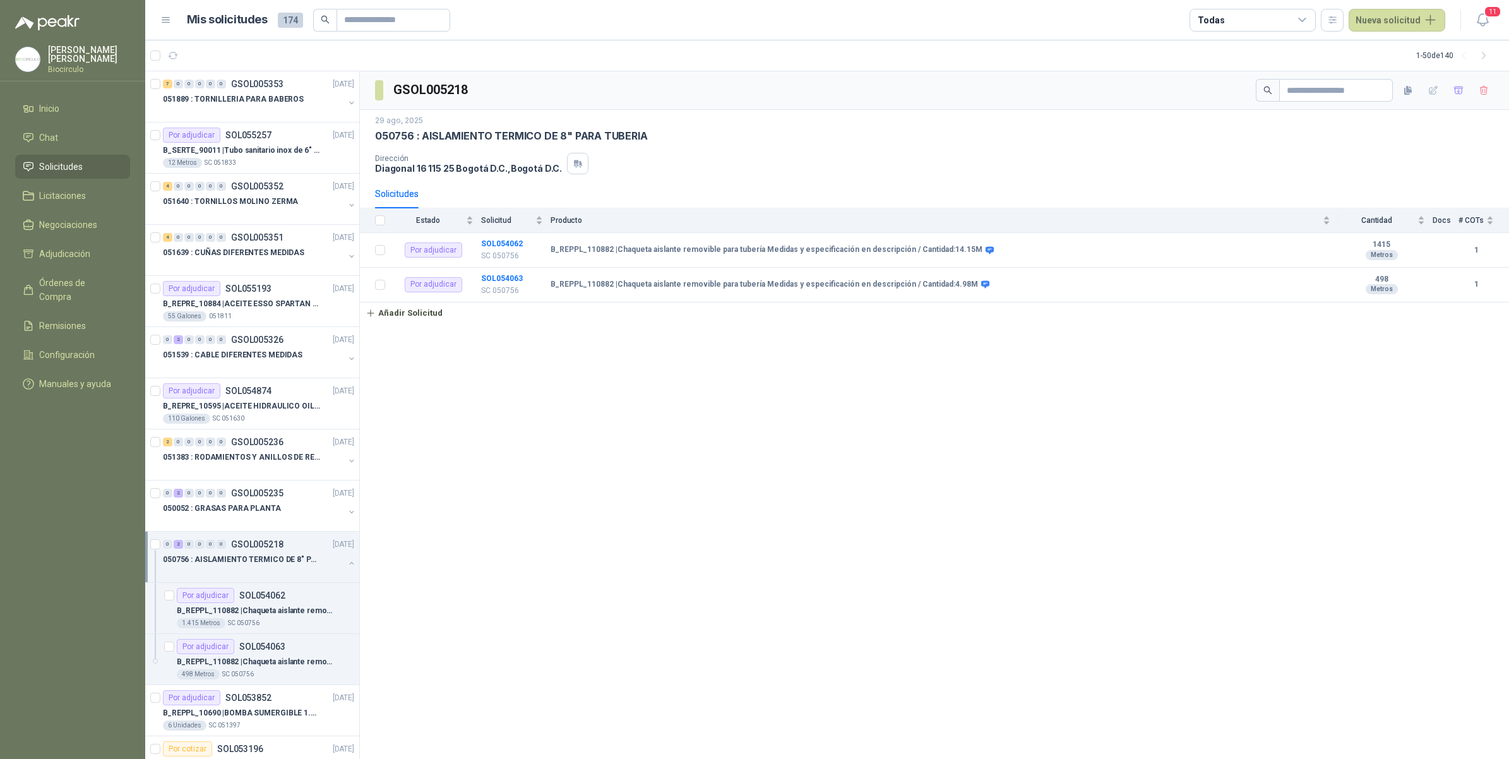
drag, startPoint x: 645, startPoint y: 458, endPoint x: 602, endPoint y: 407, distance: 67.2
click at [644, 456] on div "GSOL005218 [DATE] 050756 : AISLAMIENTO TERMICO DE 8" PARA TUBERIA Dirección [ST…" at bounding box center [934, 415] width 1149 height 688
click at [1433, 13] on button "Nueva solicitud" at bounding box center [1396, 20] width 97 height 23
click at [1395, 69] on link "Solicitud grupal" at bounding box center [1411, 72] width 107 height 22
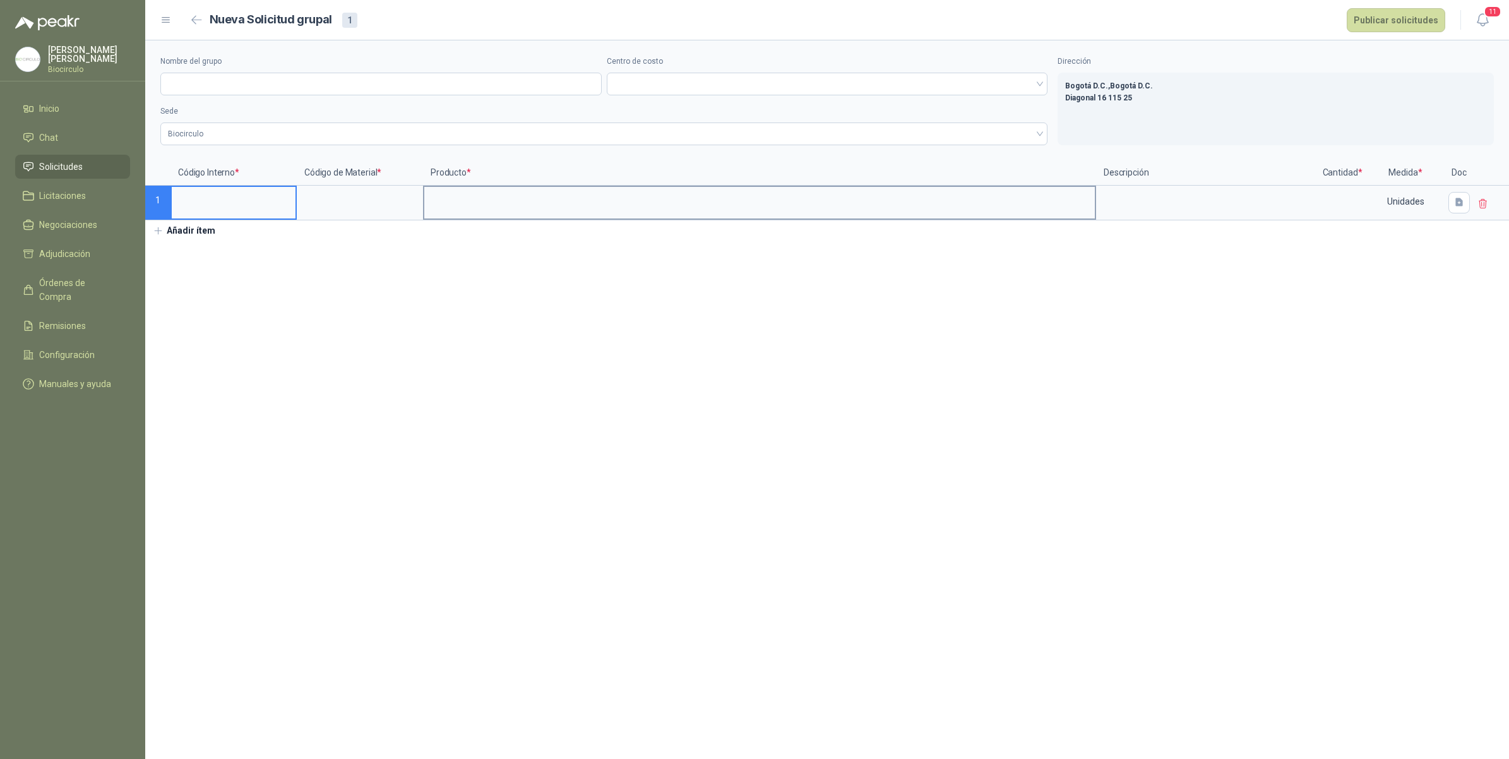
click at [509, 203] on input at bounding box center [759, 199] width 670 height 25
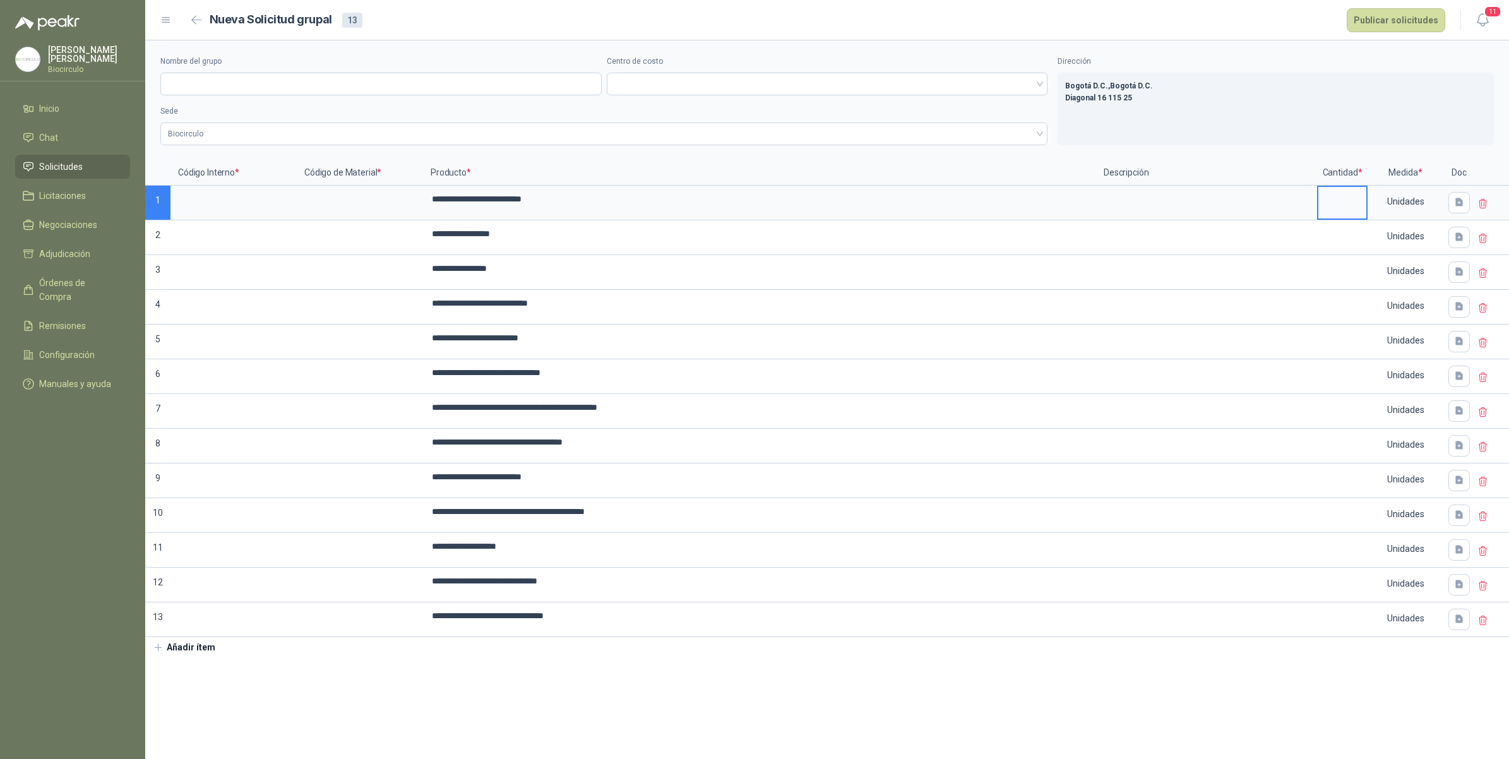
click at [1345, 206] on input at bounding box center [1342, 199] width 48 height 25
click at [1353, 215] on label at bounding box center [1342, 203] width 48 height 32
click at [1095, 211] on input "**********" at bounding box center [759, 199] width 670 height 25
click at [1345, 203] on input at bounding box center [1342, 199] width 48 height 25
type input "**"
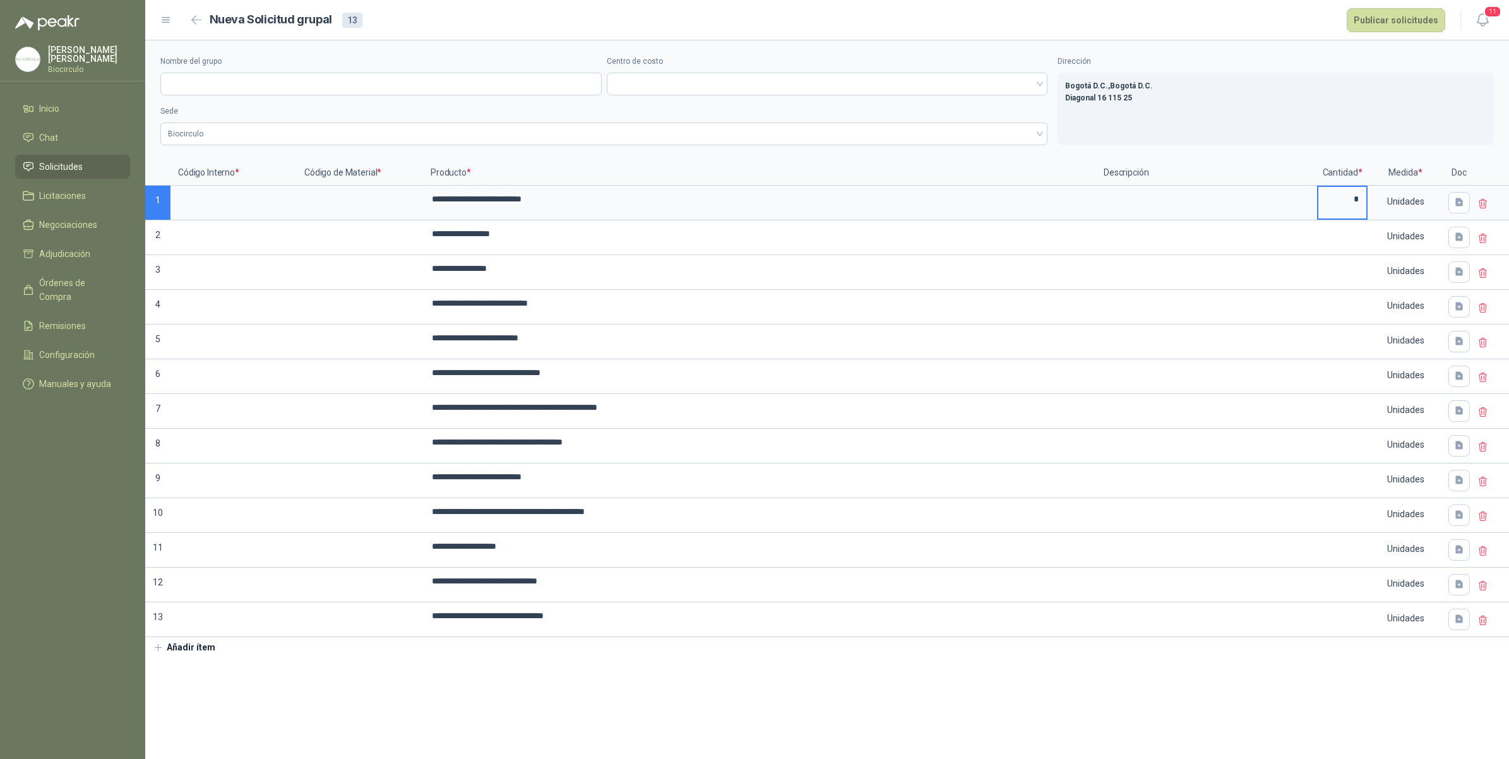
type input "*"
click at [1352, 237] on input at bounding box center [1342, 234] width 48 height 25
type input "**"
click at [1348, 278] on input at bounding box center [1342, 268] width 48 height 25
type input "*"
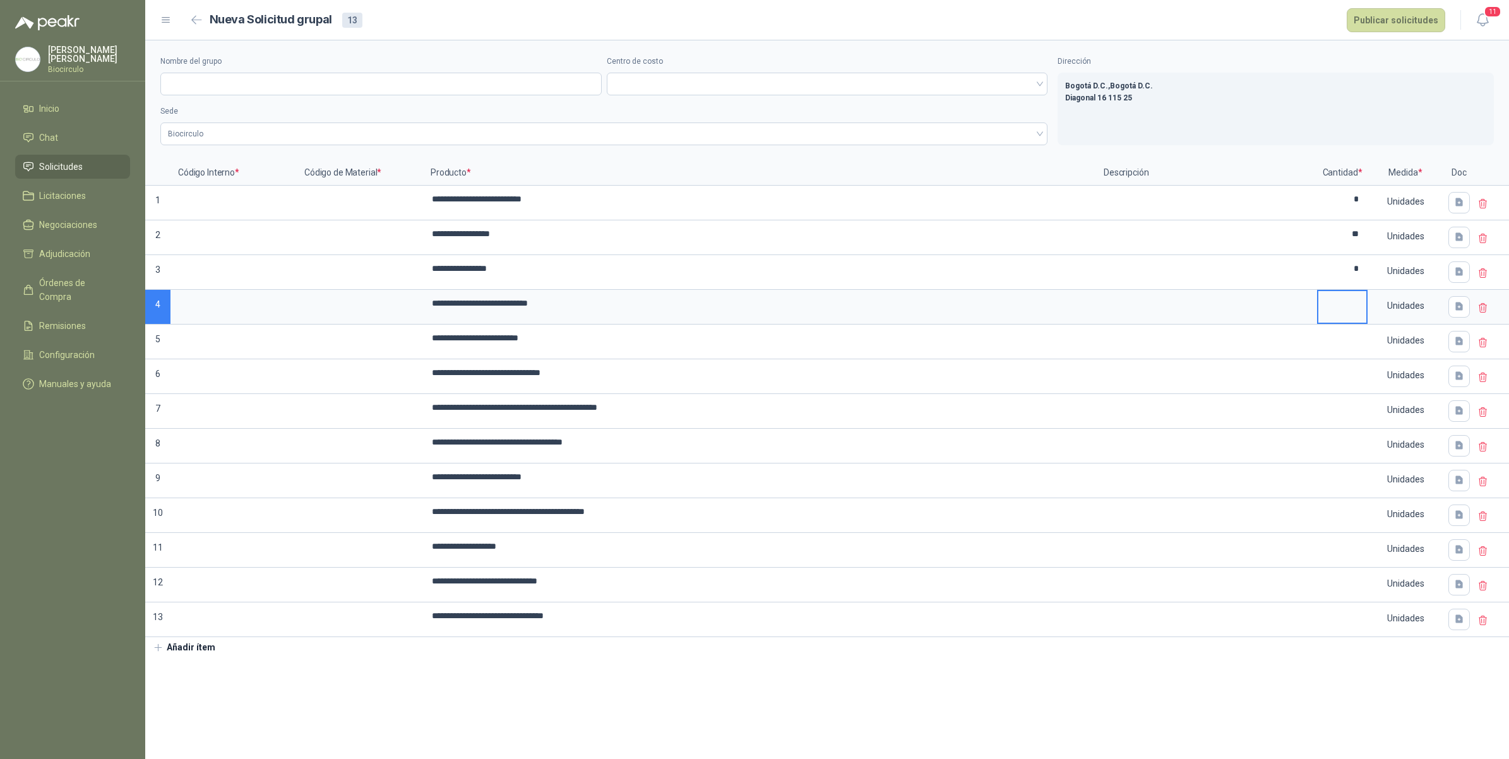
click at [1337, 299] on input at bounding box center [1342, 303] width 48 height 25
type input "*"
drag, startPoint x: 1364, startPoint y: 344, endPoint x: 1342, endPoint y: 335, distance: 23.8
click at [1342, 335] on input at bounding box center [1342, 338] width 48 height 25
type input "**"
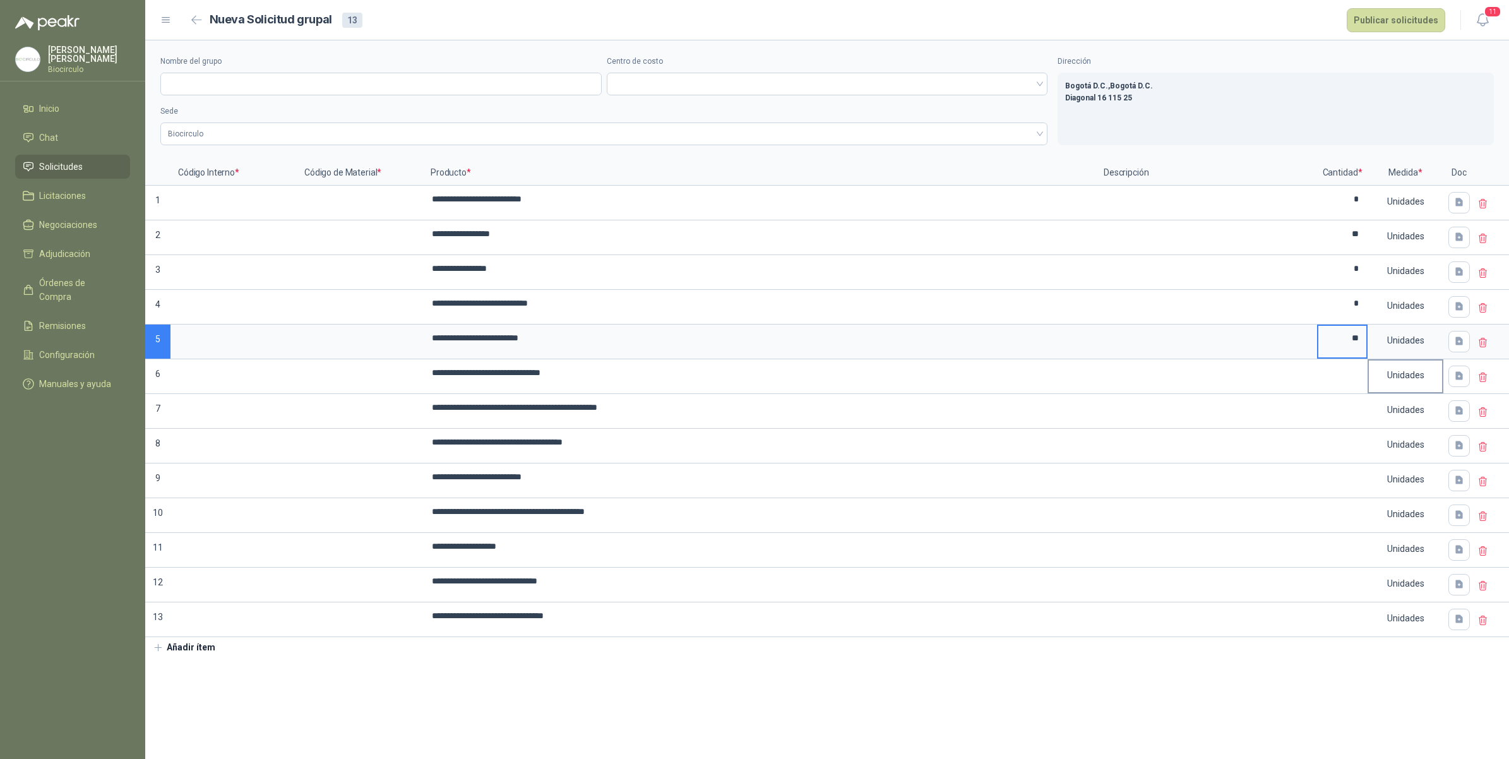
click at [1369, 388] on div "Unidades" at bounding box center [1405, 374] width 73 height 29
click at [1345, 373] on input at bounding box center [1342, 372] width 48 height 25
type input "*"
click at [1384, 378] on div "Unidades" at bounding box center [1405, 374] width 73 height 29
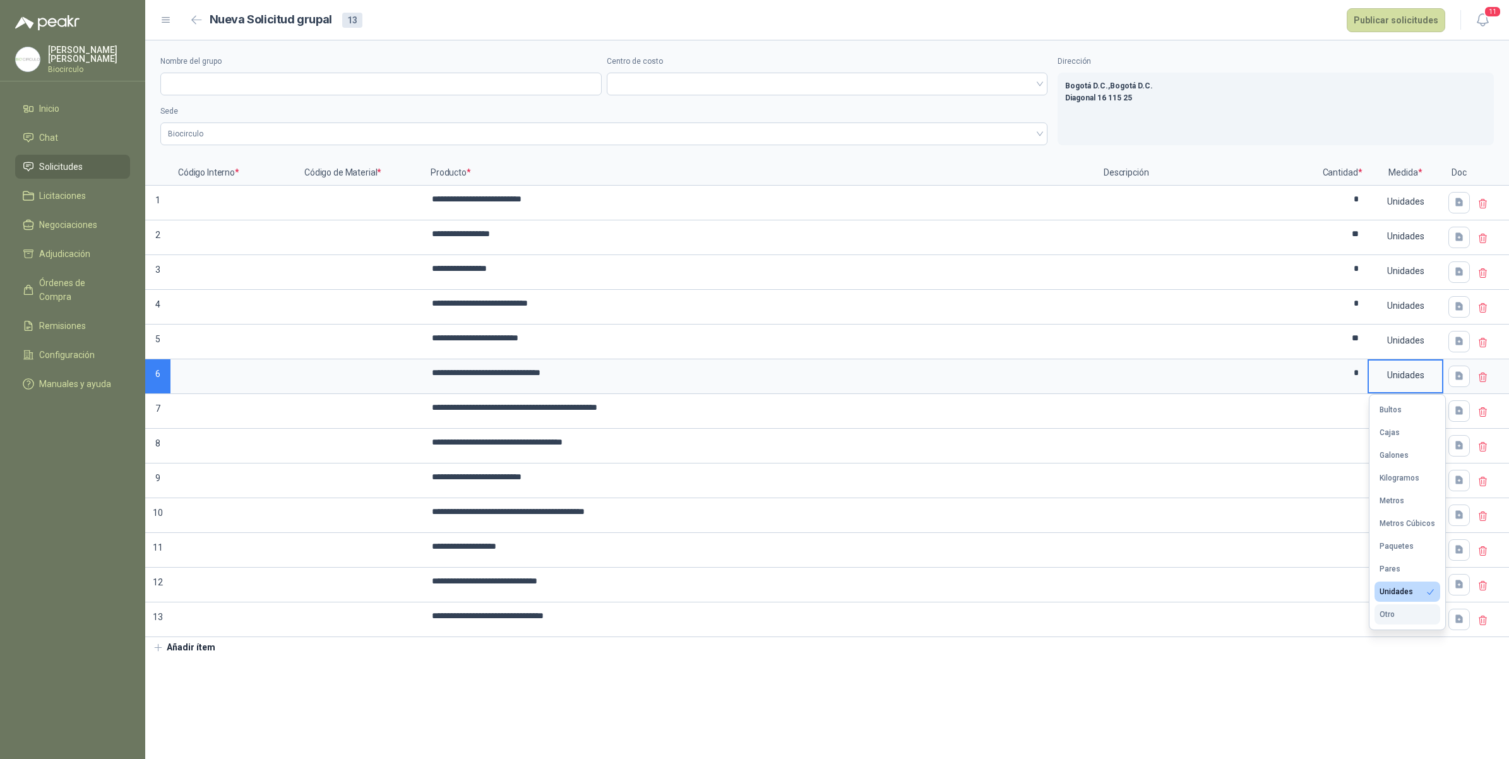
click at [1406, 612] on button "Otro" at bounding box center [1407, 614] width 66 height 20
click at [1397, 638] on input "text" at bounding box center [1419, 632] width 91 height 23
type input "*"
type input "*****"
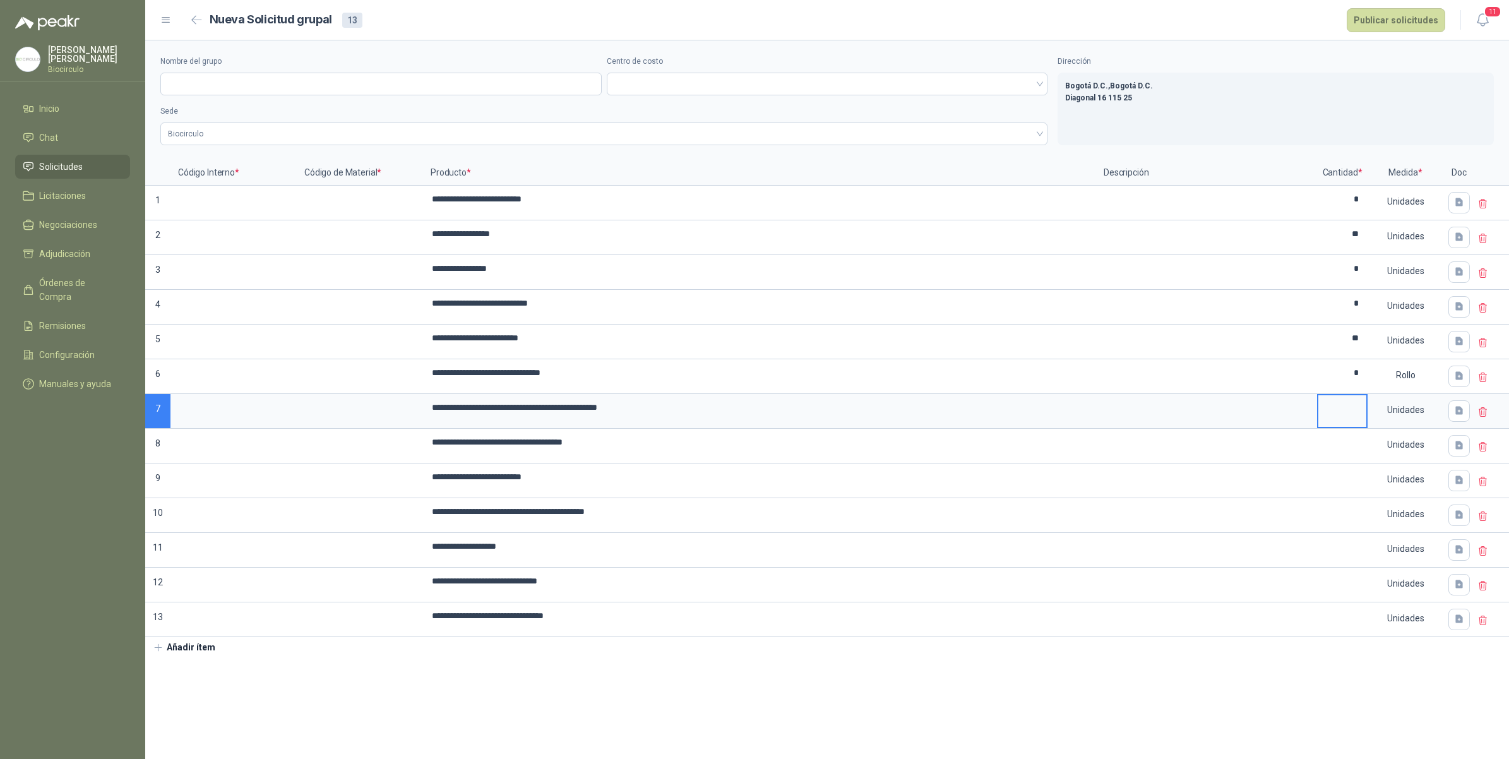
click at [1348, 417] on input at bounding box center [1342, 407] width 48 height 25
drag, startPoint x: 1436, startPoint y: 382, endPoint x: 1442, endPoint y: 395, distance: 14.7
click at [1436, 383] on div "Rollo" at bounding box center [1405, 374] width 73 height 29
click at [1334, 427] on label at bounding box center [1342, 411] width 48 height 32
click at [1095, 420] on input "**********" at bounding box center [759, 407] width 670 height 25
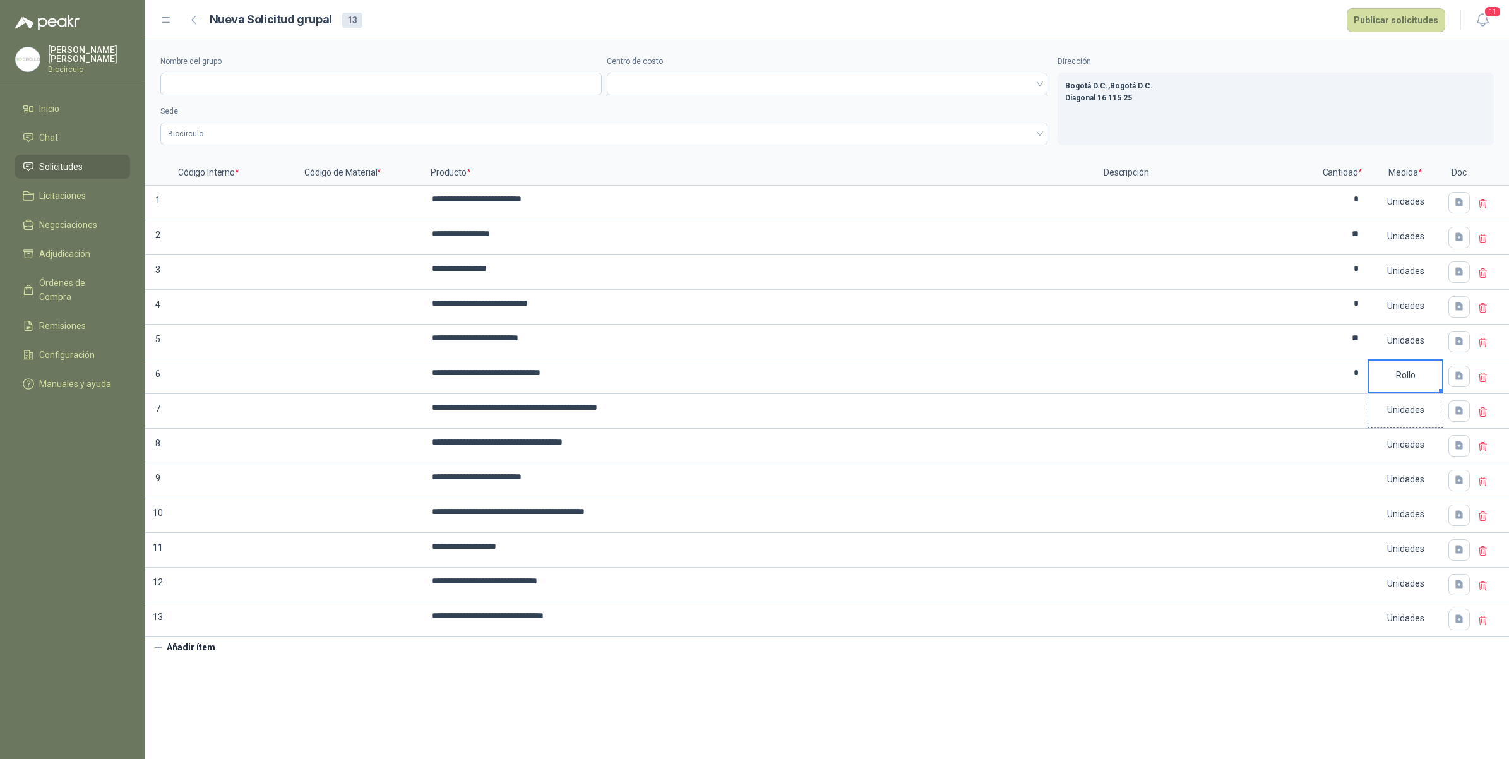
drag, startPoint x: 1440, startPoint y: 392, endPoint x: 1439, endPoint y: 421, distance: 29.0
click at [1338, 412] on input at bounding box center [1342, 407] width 48 height 25
type input "*"
click at [1338, 440] on input at bounding box center [1342, 442] width 48 height 25
type input "*"
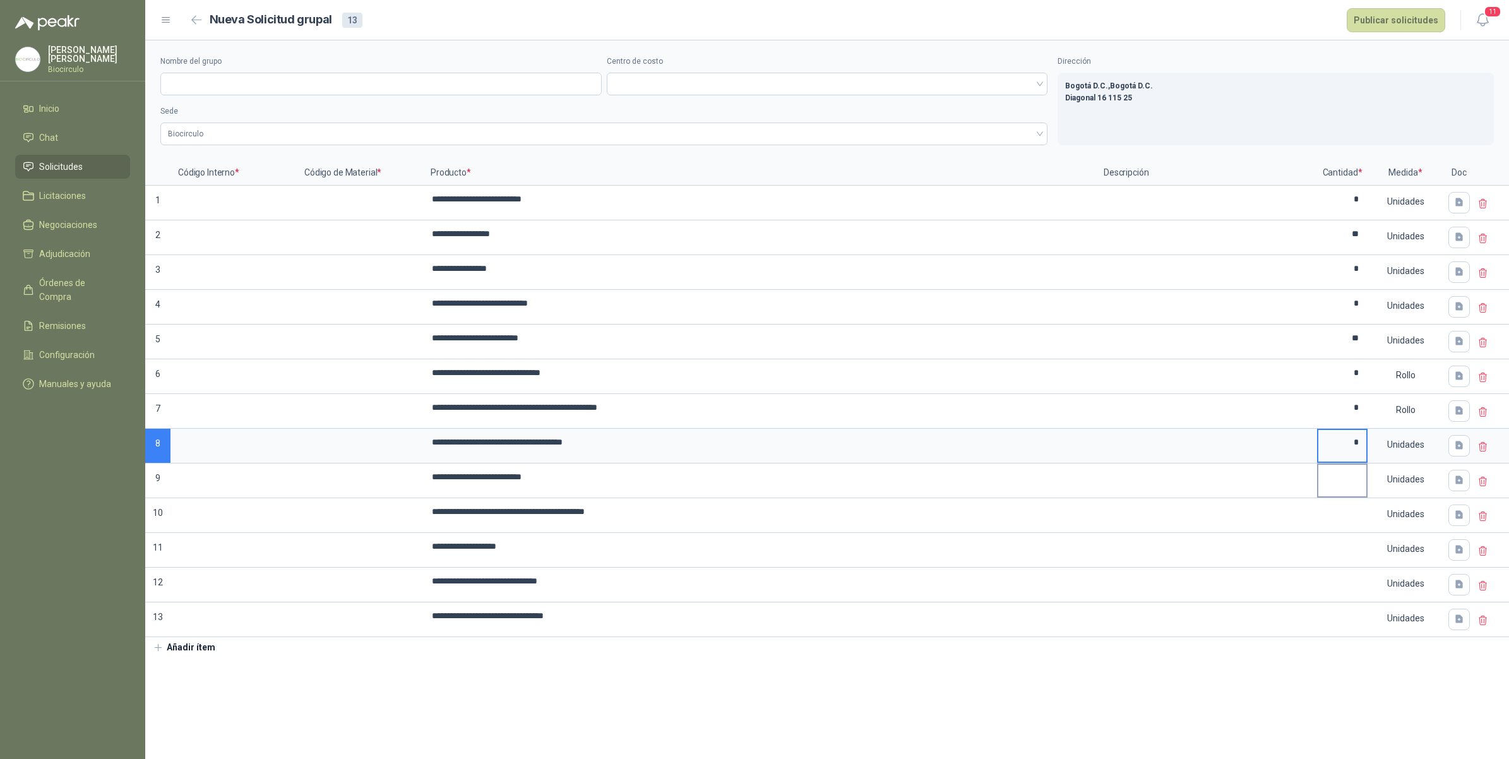
click at [1341, 479] on input at bounding box center [1342, 477] width 48 height 25
type input "*"
click at [1343, 514] on input at bounding box center [1342, 511] width 48 height 25
type input "*"
click at [1340, 549] on input at bounding box center [1342, 546] width 48 height 25
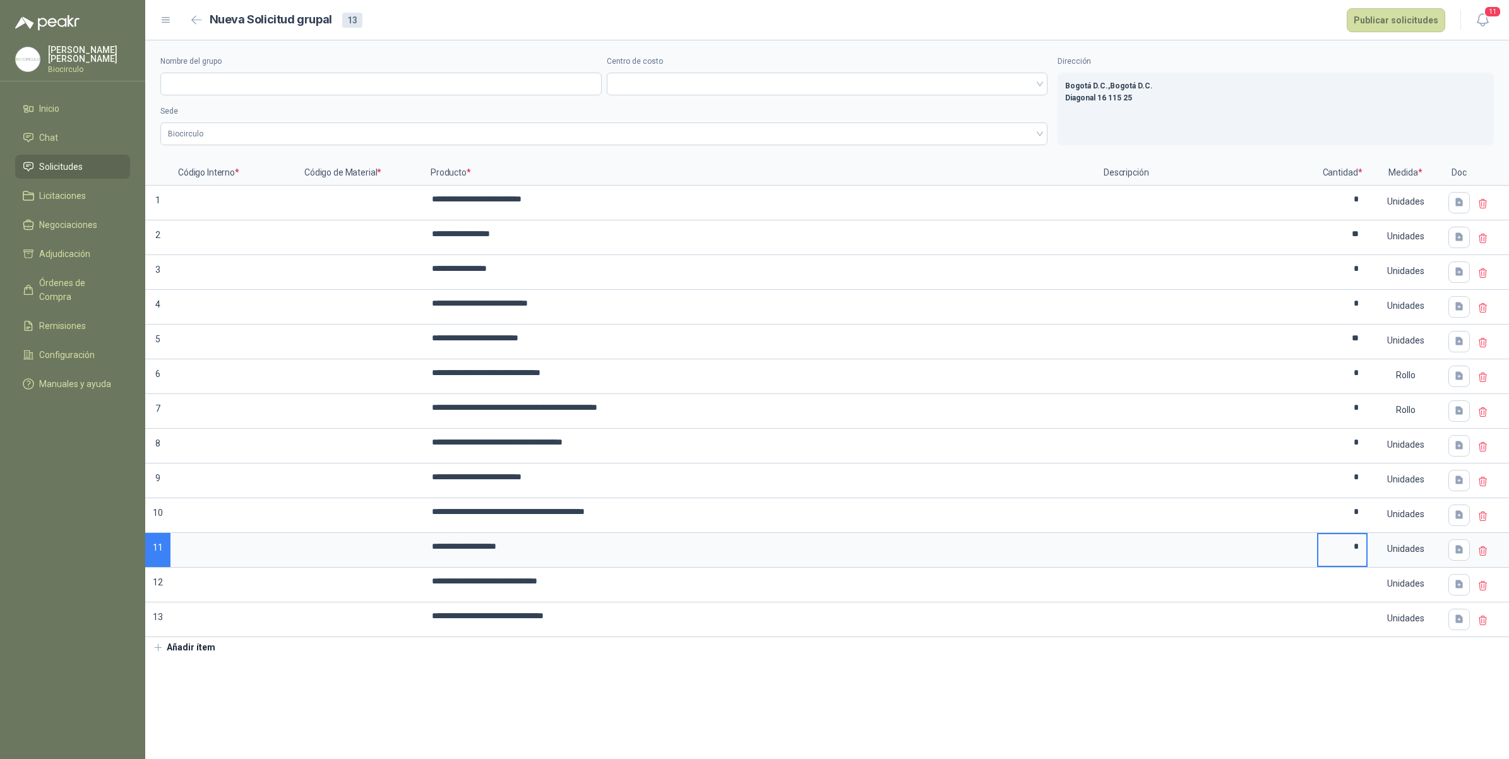
type input "*"
drag, startPoint x: 1364, startPoint y: 569, endPoint x: 1355, endPoint y: 631, distance: 62.5
click at [1316, 653] on div "**********" at bounding box center [827, 348] width 1364 height 617
click at [329, 204] on input at bounding box center [360, 199] width 124 height 25
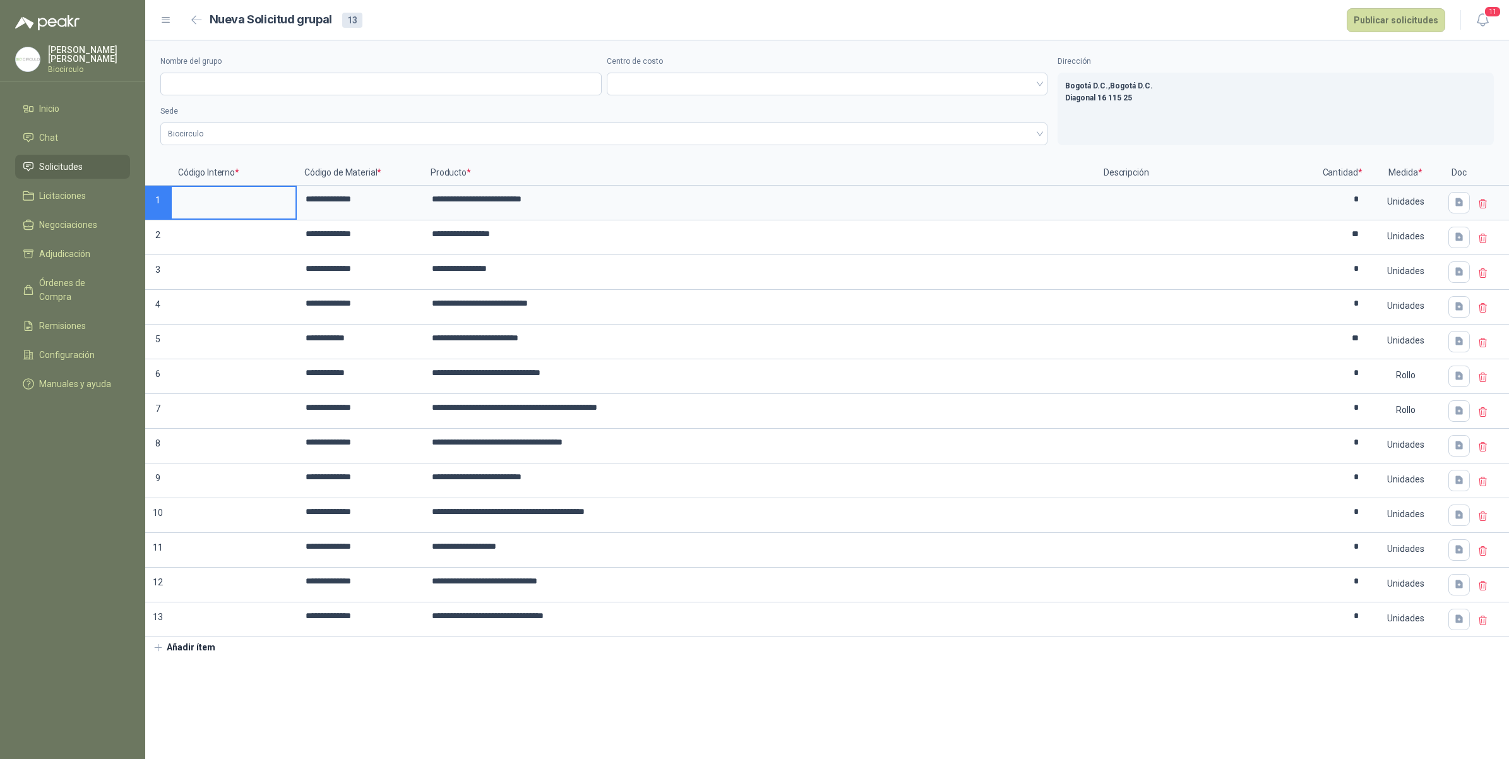
click at [220, 194] on input at bounding box center [234, 199] width 124 height 25
click at [207, 204] on input at bounding box center [234, 199] width 124 height 25
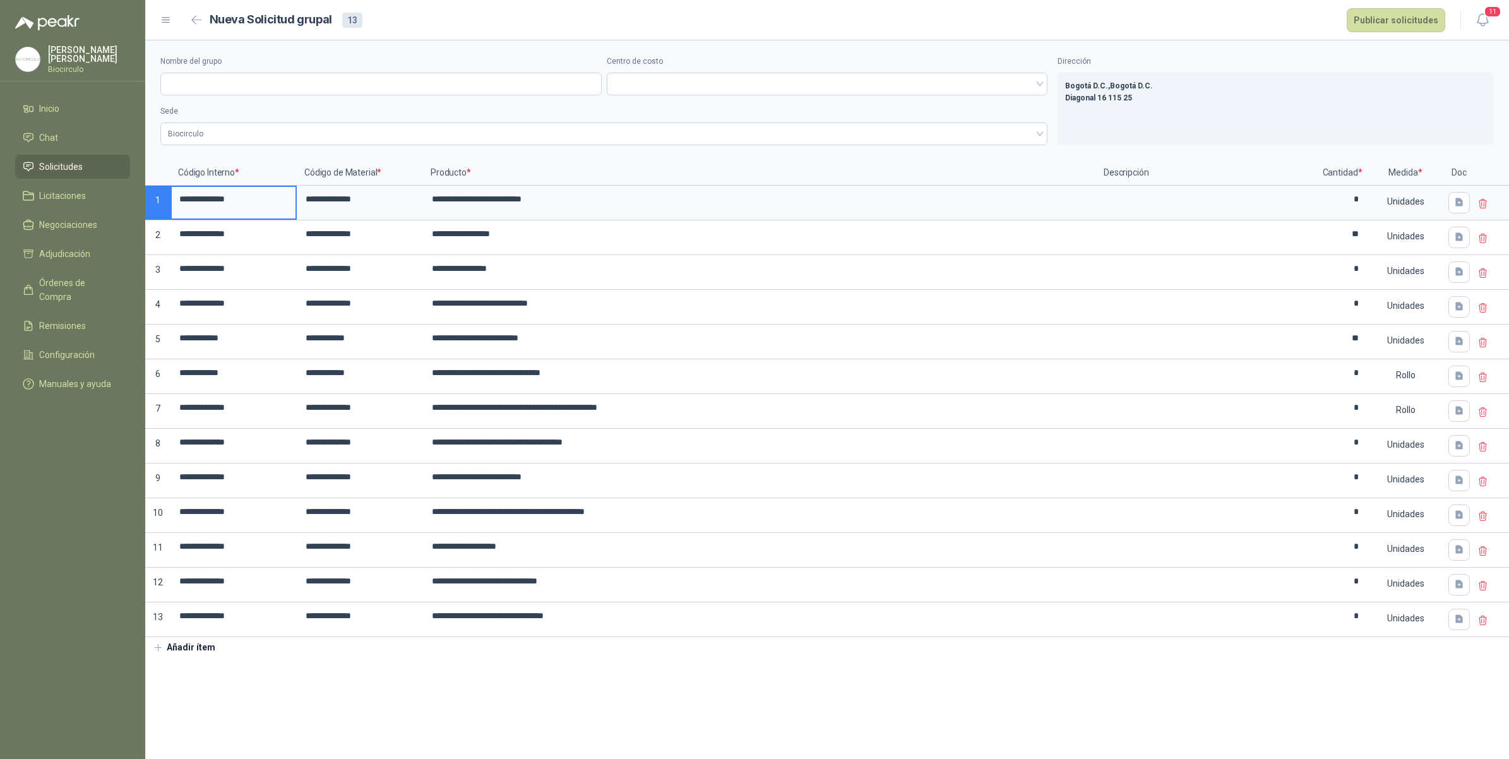
click at [235, 202] on input "**********" at bounding box center [234, 199] width 124 height 25
drag, startPoint x: 263, startPoint y: 202, endPoint x: 39, endPoint y: 206, distance: 224.8
click at [39, 206] on div "**********" at bounding box center [754, 379] width 1509 height 759
drag, startPoint x: 291, startPoint y: 217, endPoint x: 257, endPoint y: 614, distance: 399.2
click at [241, 206] on input "******" at bounding box center [234, 199] width 124 height 25
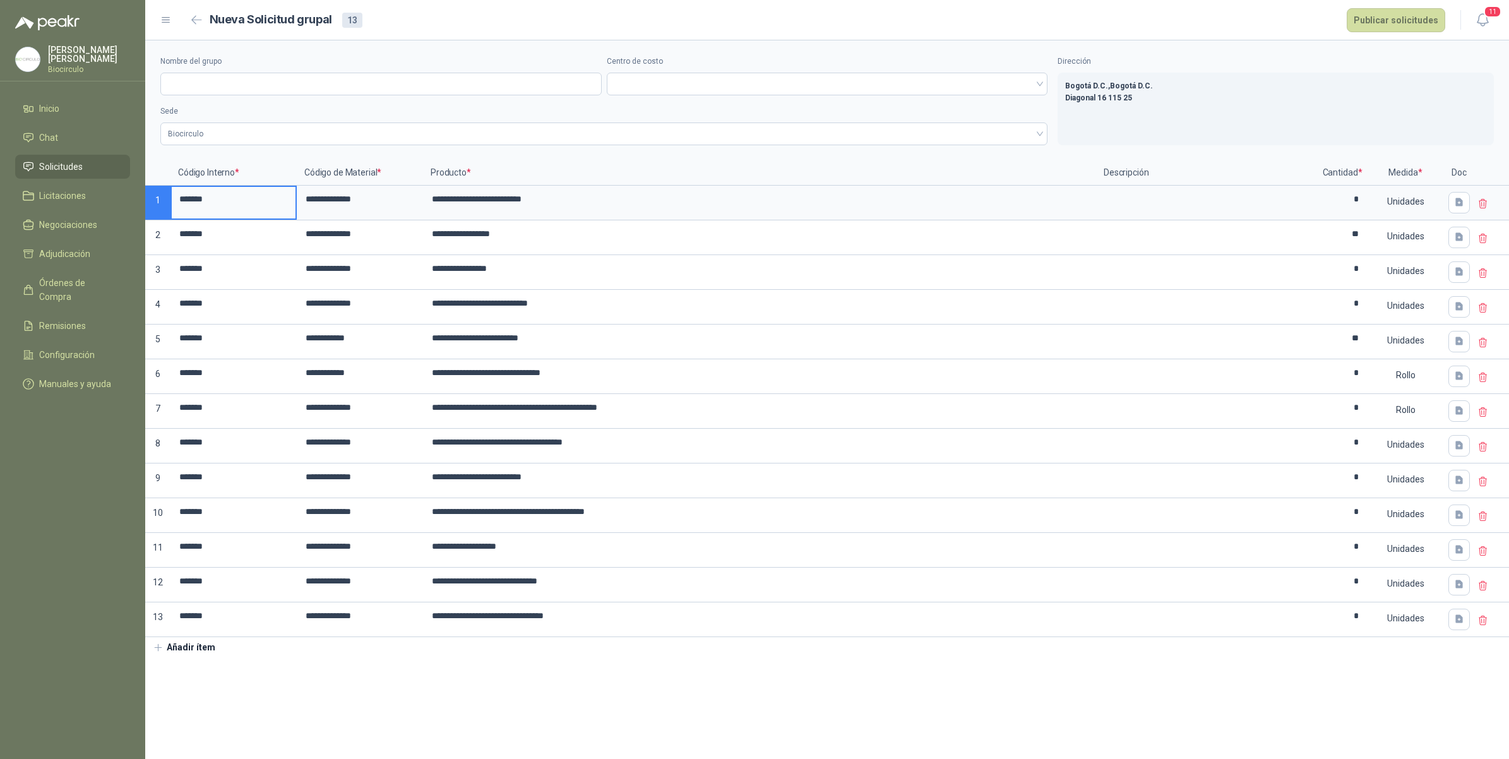
click at [282, 145] on div "Nombre del grupo Centro de costo Sede Biocirculo Dirección Bogotá D.C. , [GEOGR…" at bounding box center [827, 100] width 1364 height 120
click at [259, 82] on input "Nombre del grupo" at bounding box center [380, 84] width 441 height 23
click at [686, 79] on span at bounding box center [827, 83] width 426 height 19
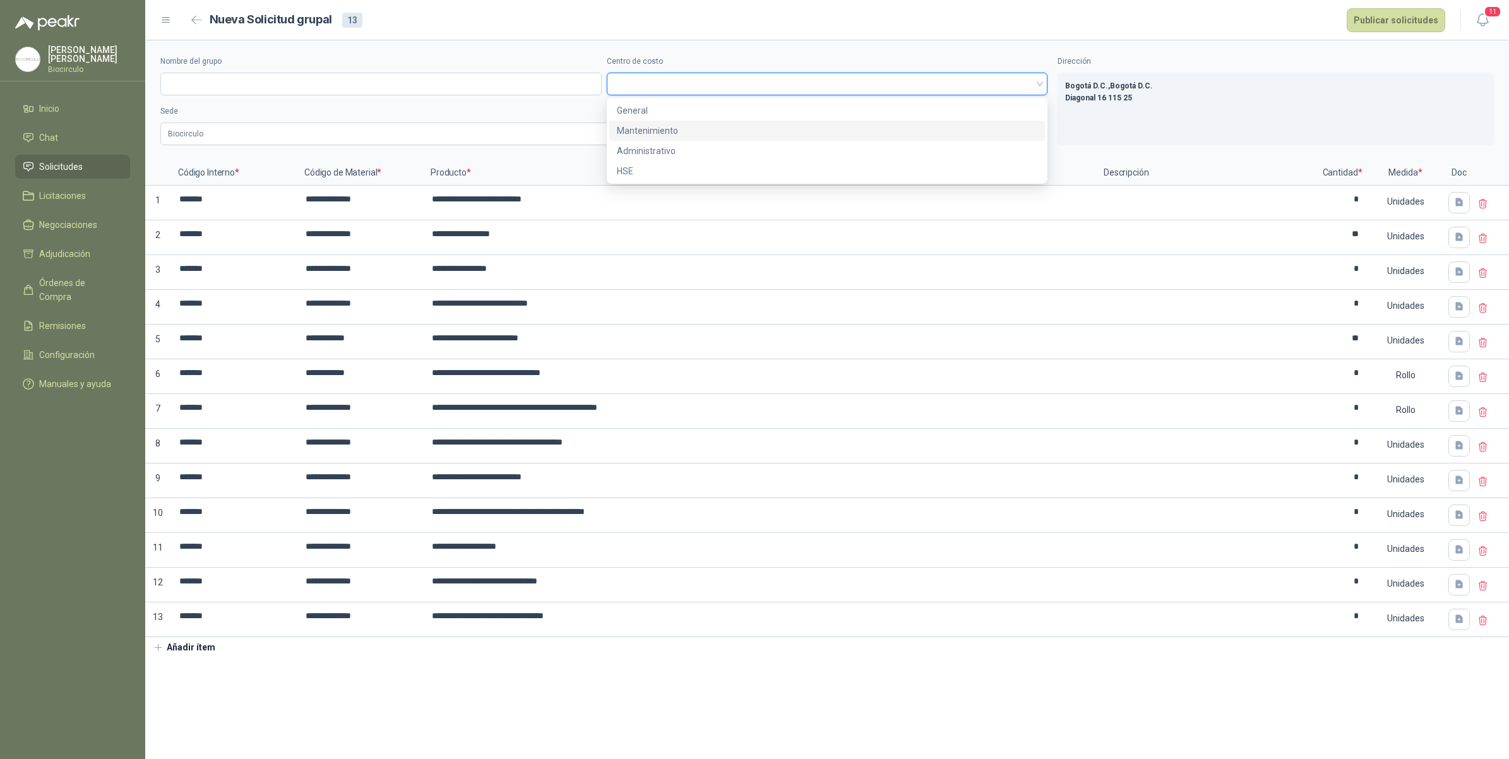
click at [679, 128] on div "Mantenimiento" at bounding box center [827, 131] width 421 height 14
click at [534, 93] on input "Nombre del grupo" at bounding box center [380, 84] width 441 height 23
paste input "**********"
click at [650, 82] on span "Mantenimiento" at bounding box center [827, 83] width 426 height 19
type input "**********"
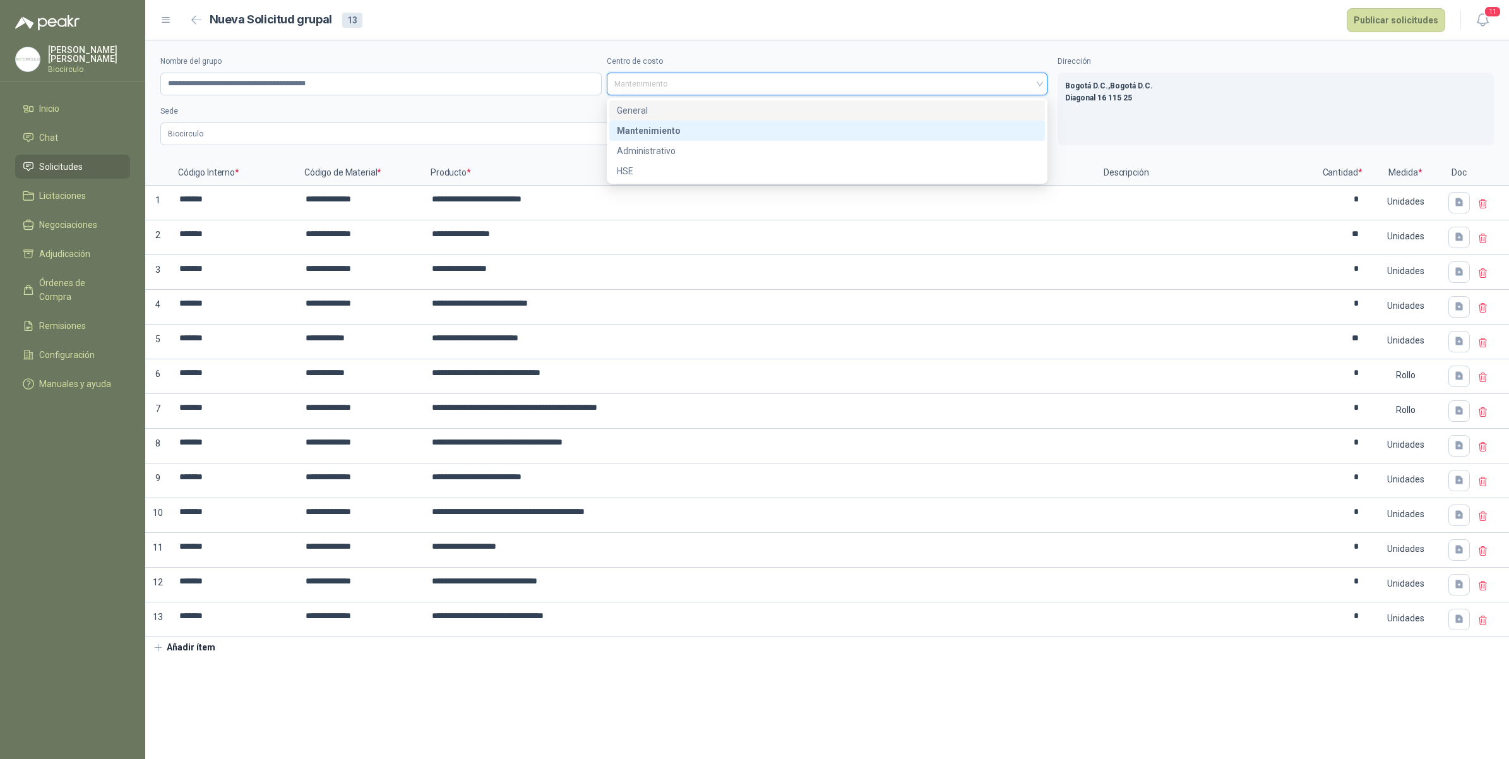
drag, startPoint x: 652, startPoint y: 153, endPoint x: 651, endPoint y: 107, distance: 45.5
click at [651, 107] on div "General Mantenimiento Administrativo HSE" at bounding box center [827, 140] width 436 height 81
click at [651, 107] on div "General" at bounding box center [827, 111] width 421 height 14
click at [652, 84] on span "General" at bounding box center [827, 83] width 426 height 19
click at [646, 155] on div "Administrativo" at bounding box center [827, 151] width 421 height 14
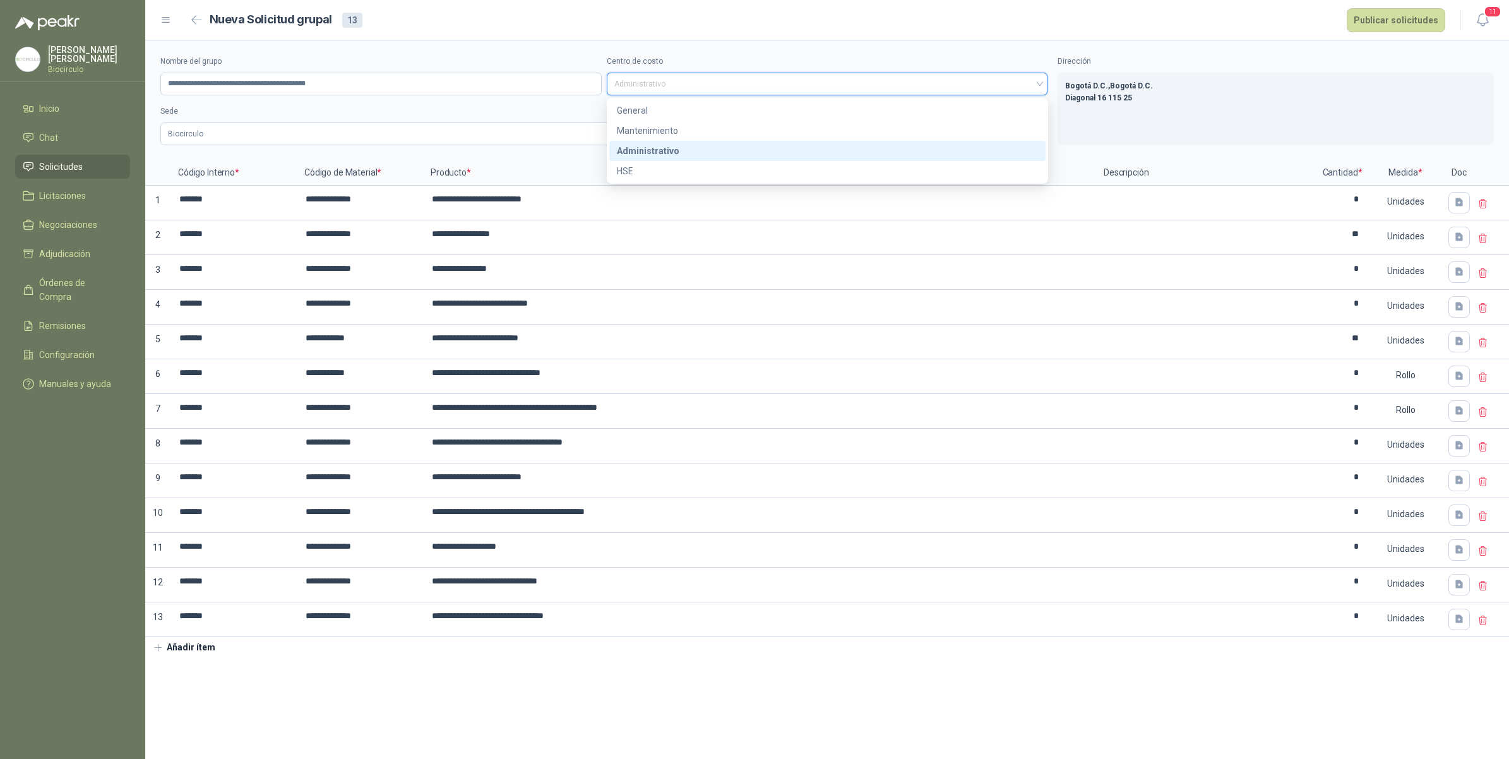
drag, startPoint x: 638, startPoint y: 85, endPoint x: 651, endPoint y: 156, distance: 71.8
click at [638, 84] on span "Administrativo" at bounding box center [827, 83] width 426 height 19
click at [646, 166] on div "HSE" at bounding box center [827, 171] width 421 height 14
click at [1386, 26] on button "Publicar solicitudes" at bounding box center [1396, 20] width 98 height 24
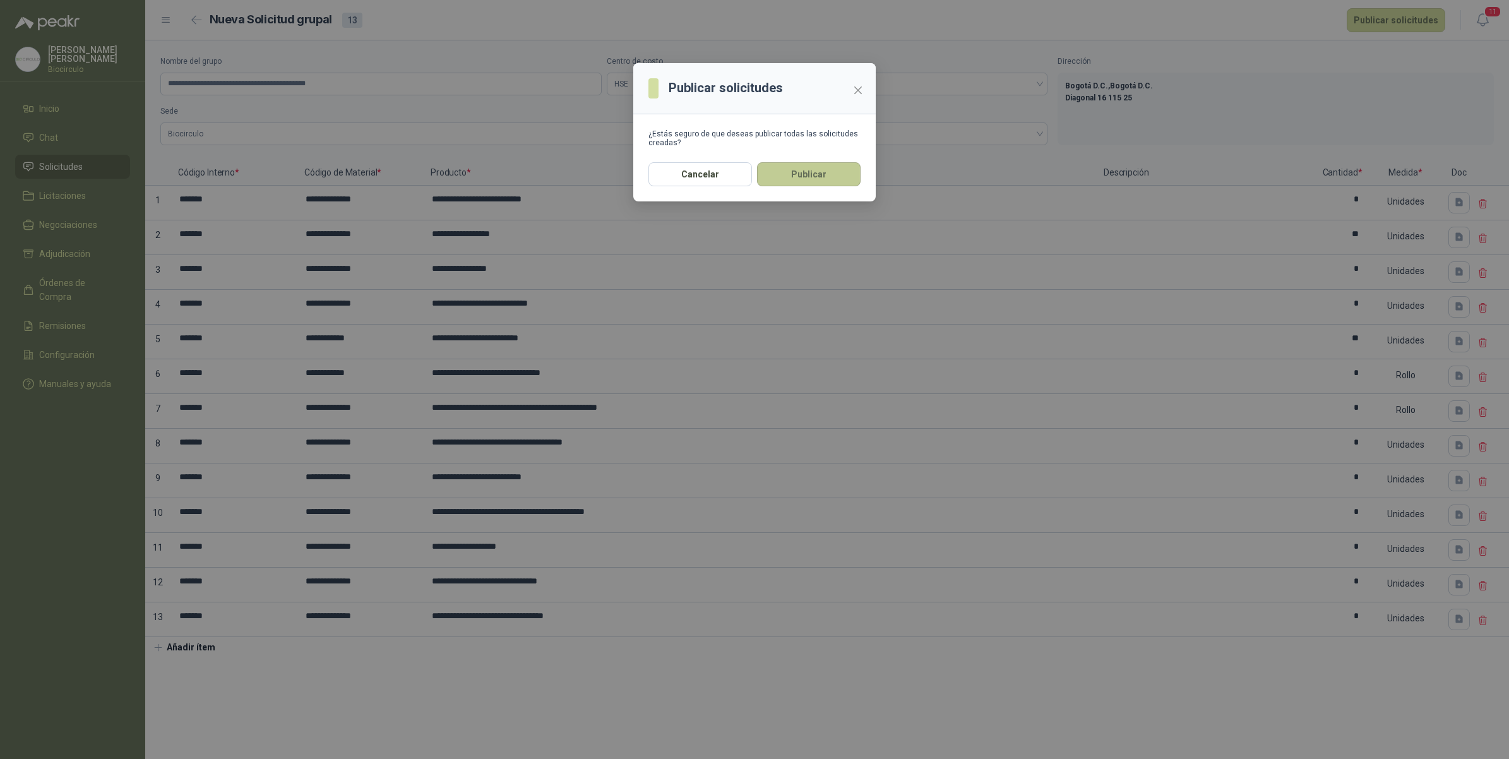
click at [840, 181] on button "Publicar" at bounding box center [809, 174] width 104 height 24
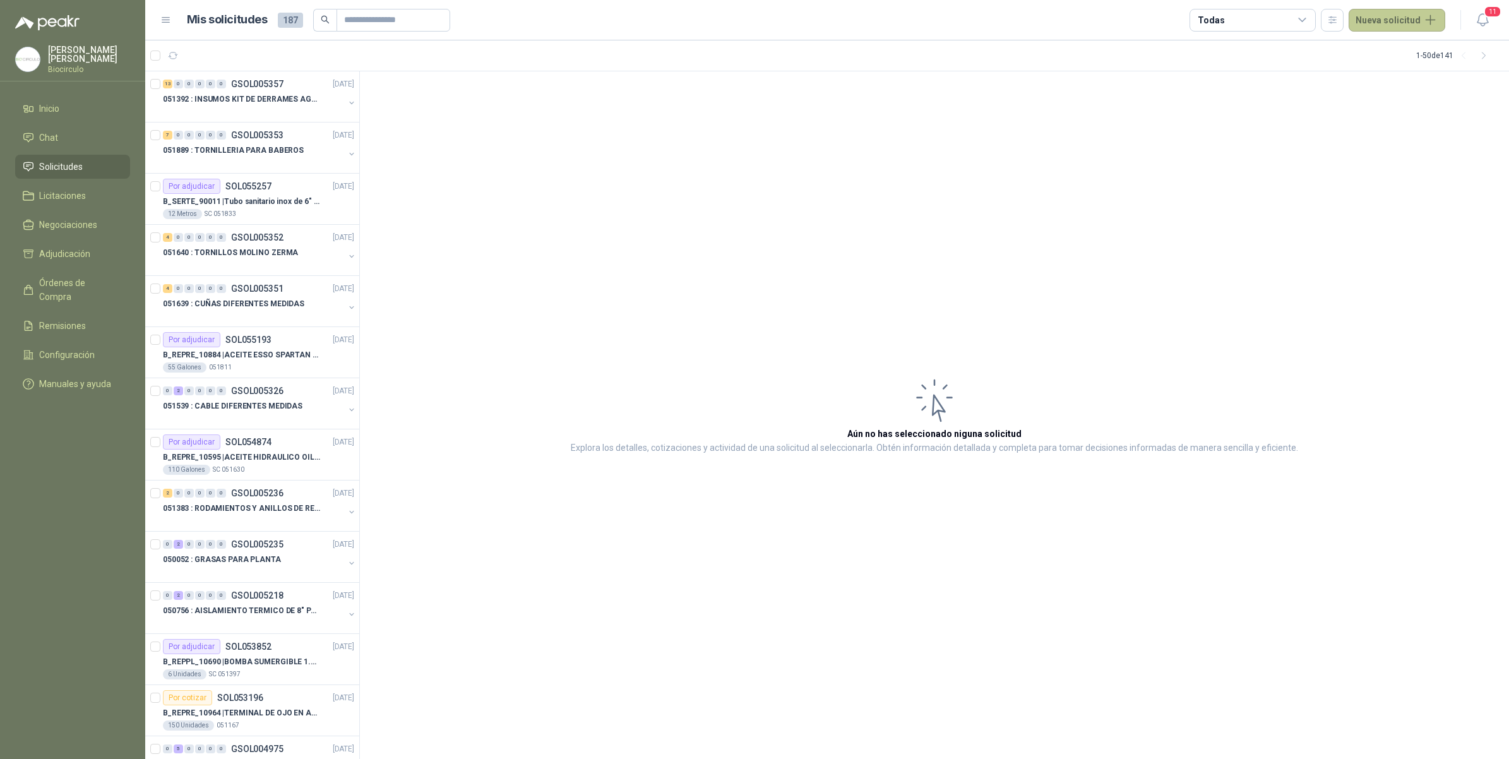
click at [1409, 18] on button "Nueva solicitud" at bounding box center [1396, 20] width 97 height 23
drag, startPoint x: 1408, startPoint y: 30, endPoint x: 1370, endPoint y: 66, distance: 52.7
click at [1392, 73] on link "Solicitud grupal" at bounding box center [1411, 72] width 107 height 22
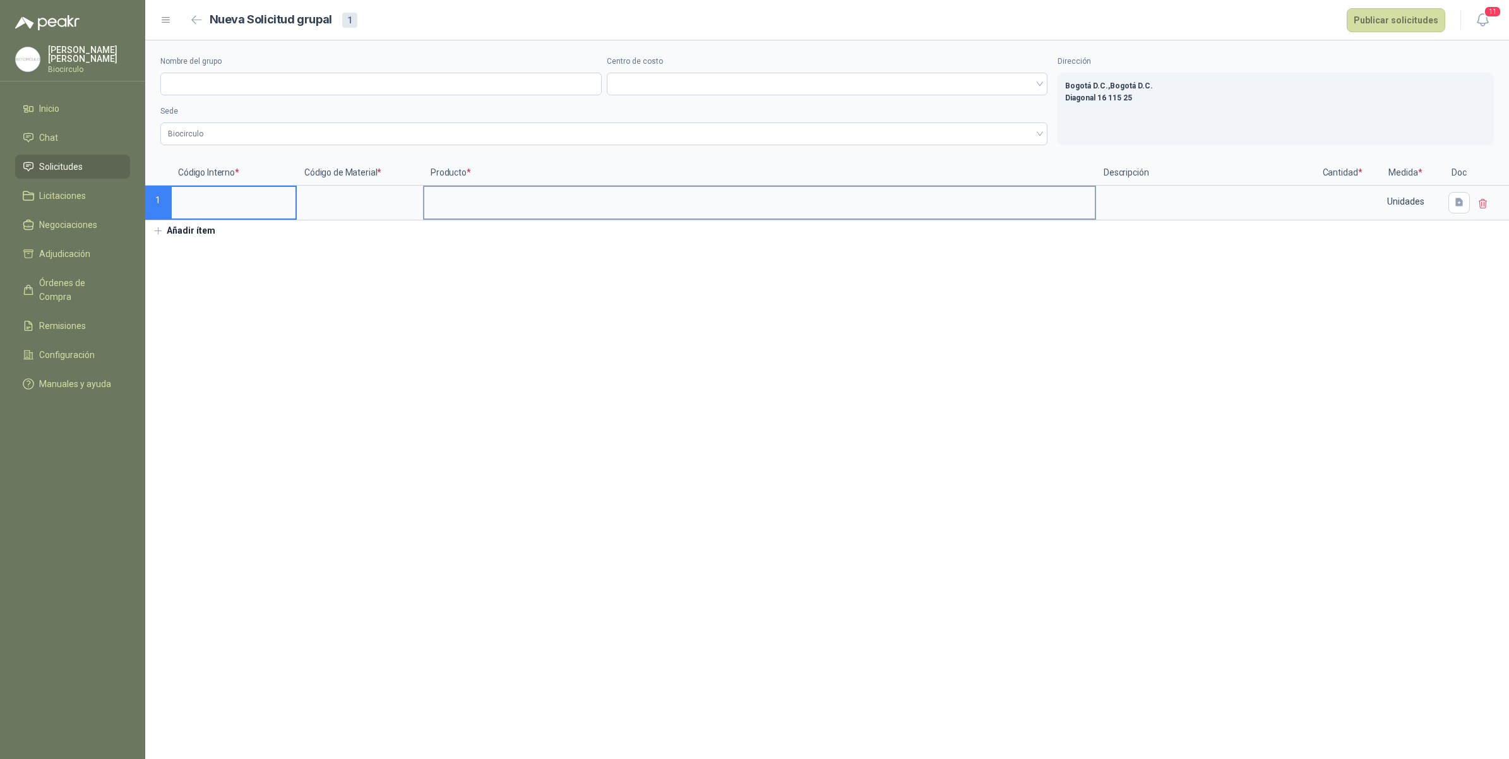
click at [718, 211] on input at bounding box center [759, 199] width 670 height 25
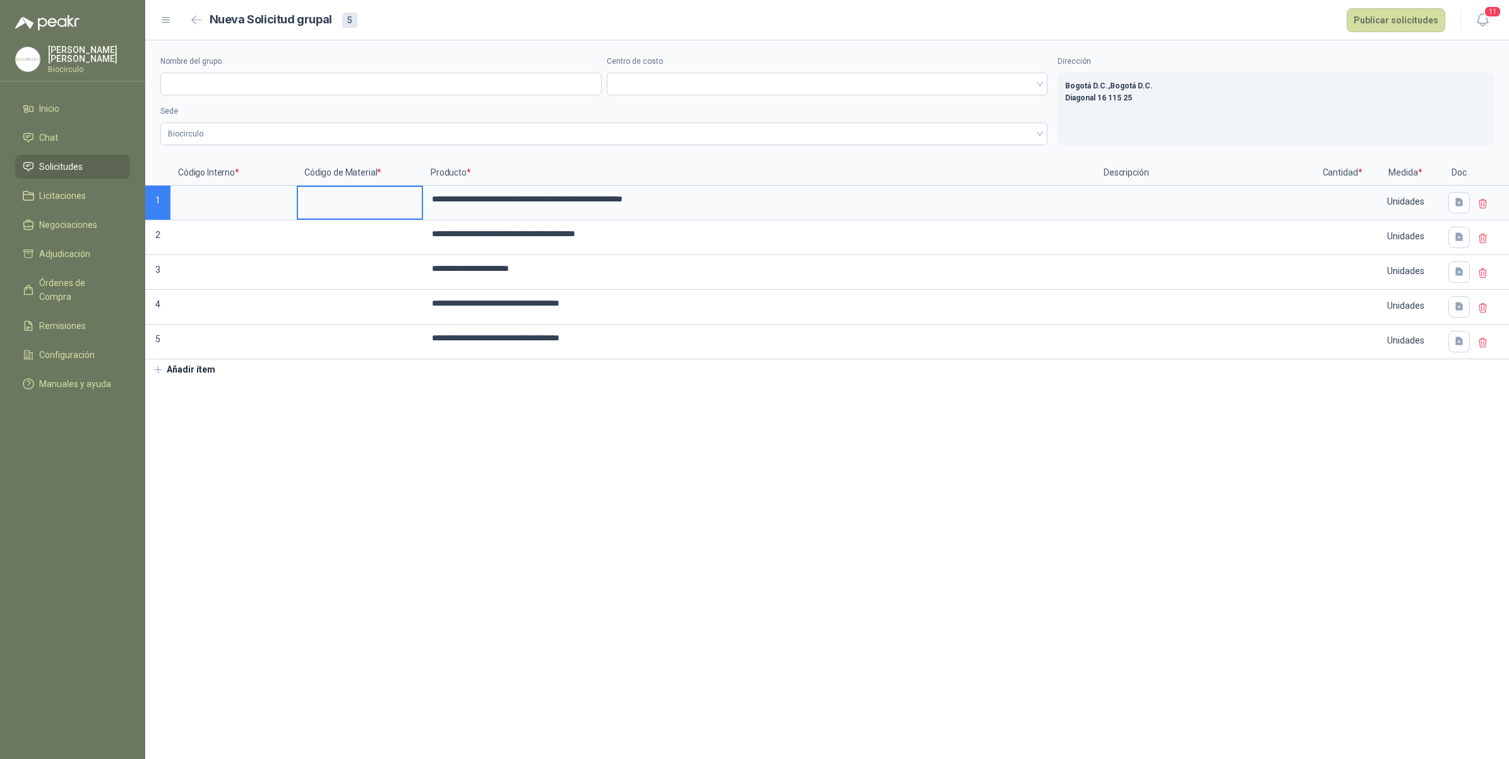
click at [354, 203] on input at bounding box center [360, 199] width 124 height 25
click at [1348, 203] on input at bounding box center [1342, 199] width 48 height 25
type input "*"
click at [1437, 433] on section "**********" at bounding box center [827, 399] width 1364 height 718
click at [1362, 200] on input "*" at bounding box center [1342, 199] width 48 height 25
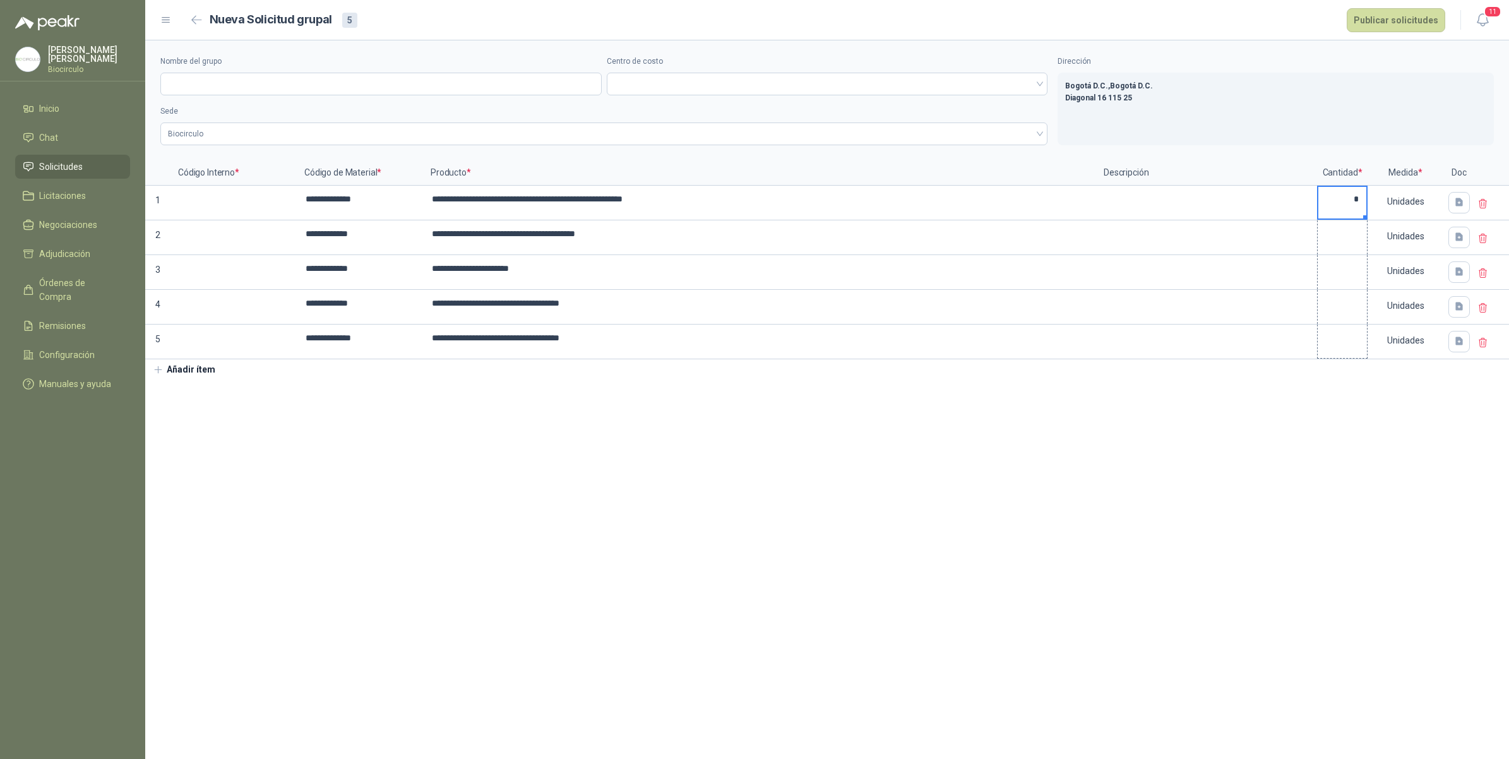
drag, startPoint x: 1365, startPoint y: 218, endPoint x: 1365, endPoint y: 344, distance: 126.3
click at [1356, 342] on input "*" at bounding box center [1342, 338] width 48 height 25
type input "*"
click at [1110, 427] on section "**********" at bounding box center [827, 399] width 1364 height 718
click at [199, 217] on label at bounding box center [234, 203] width 124 height 32
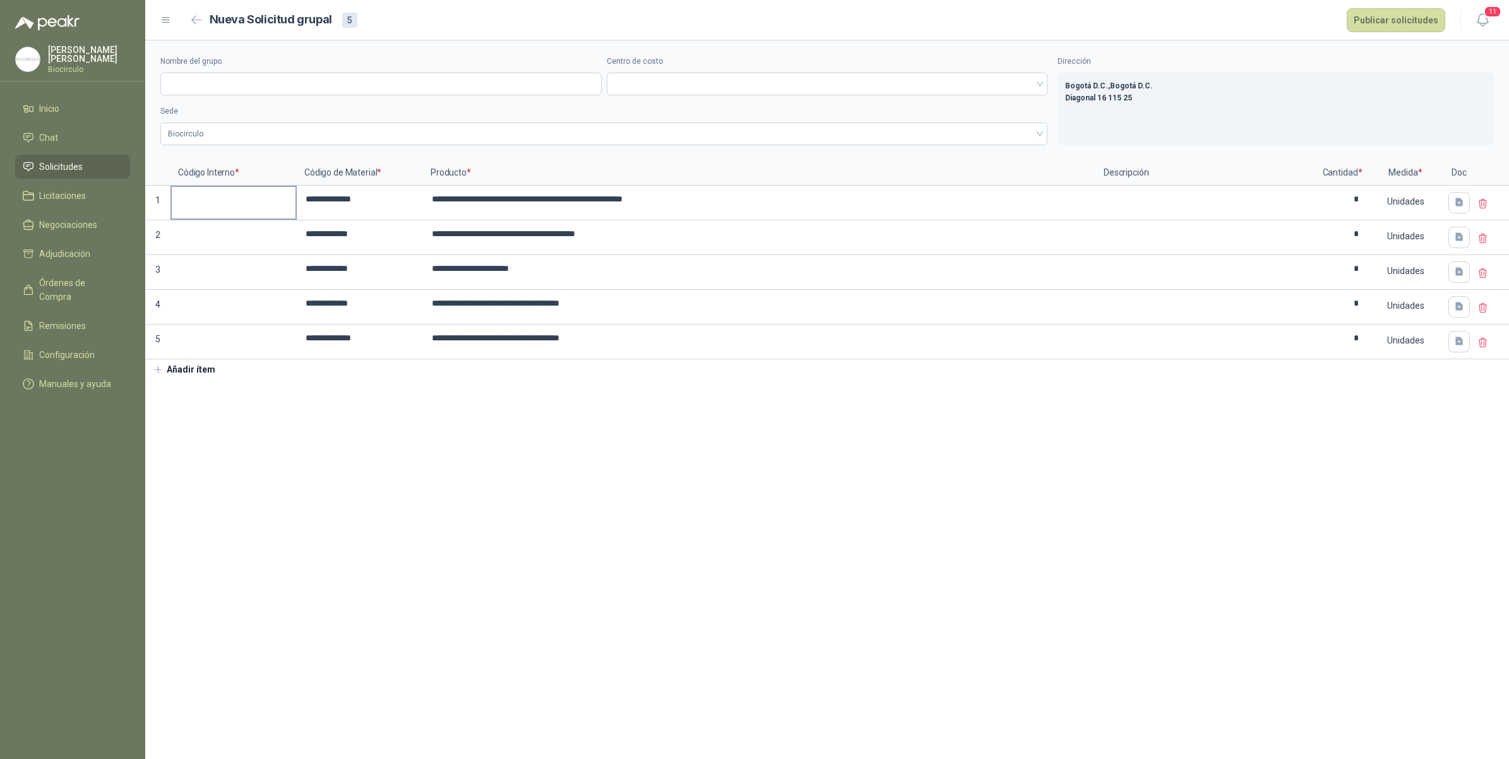
click at [199, 211] on input at bounding box center [234, 199] width 124 height 25
drag, startPoint x: 292, startPoint y: 217, endPoint x: 273, endPoint y: 352, distance: 136.3
click at [399, 446] on section "**********" at bounding box center [827, 399] width 1364 height 718
click at [459, 74] on input "Nombre del grupo" at bounding box center [380, 84] width 441 height 23
paste input "**********"
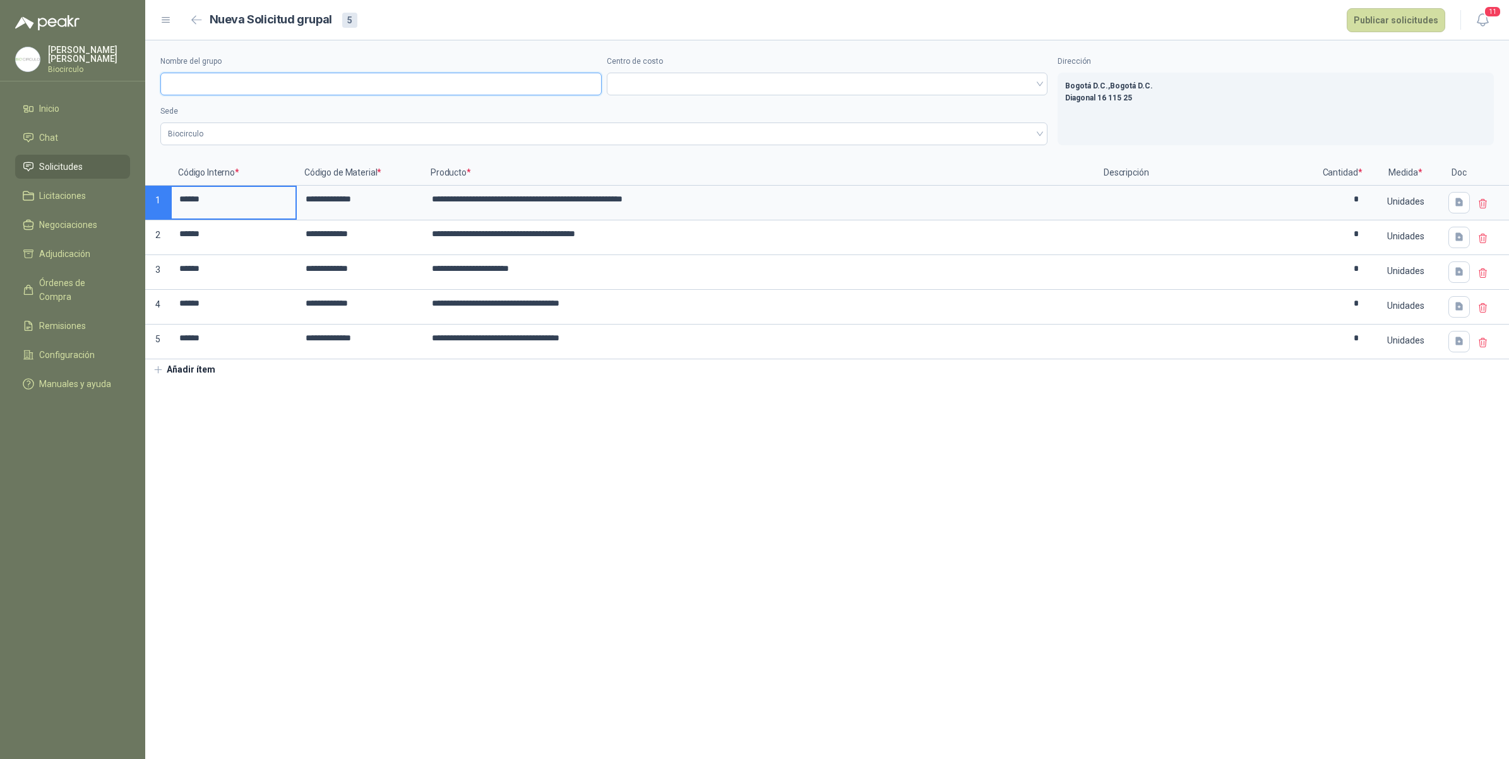
type input "**********"
drag, startPoint x: 206, startPoint y: 199, endPoint x: 387, endPoint y: 200, distance: 180.5
click at [387, 200] on div "**********" at bounding box center [827, 259] width 1364 height 199
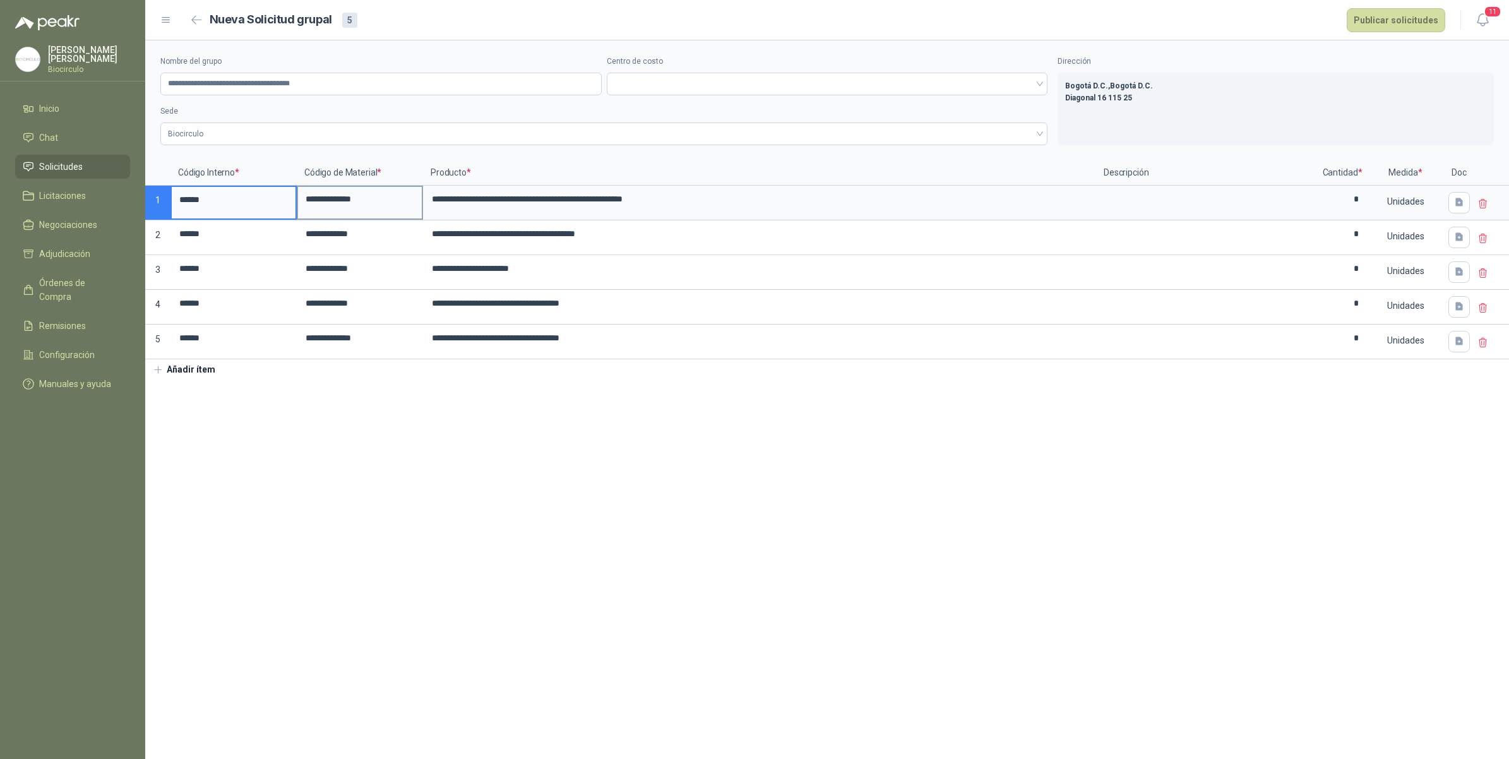
scroll to position [0, 0]
click at [660, 80] on span at bounding box center [827, 83] width 426 height 19
type input "******"
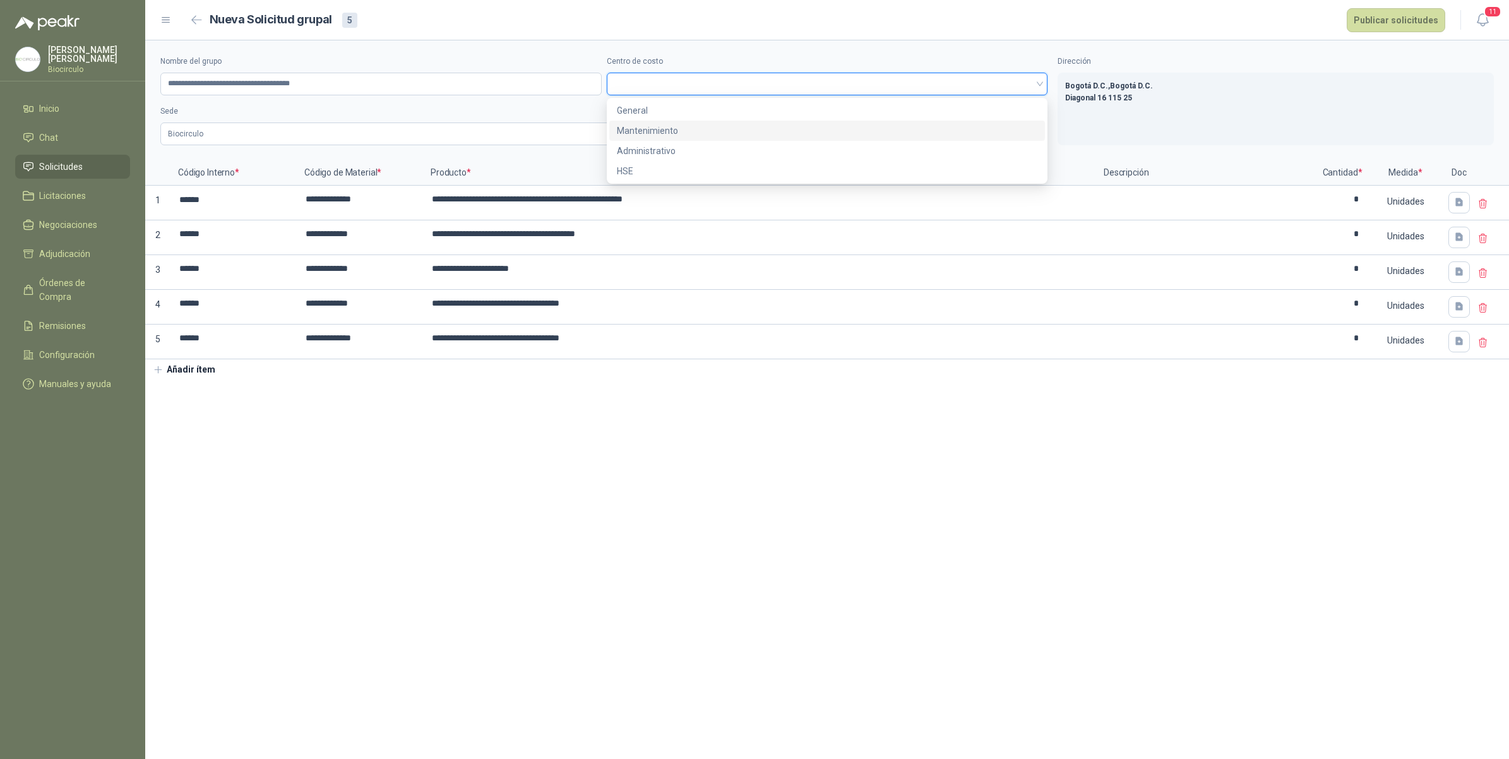
click at [679, 124] on div "Mantenimiento" at bounding box center [827, 131] width 421 height 14
click at [1377, 16] on button "Publicar solicitudes" at bounding box center [1396, 20] width 98 height 24
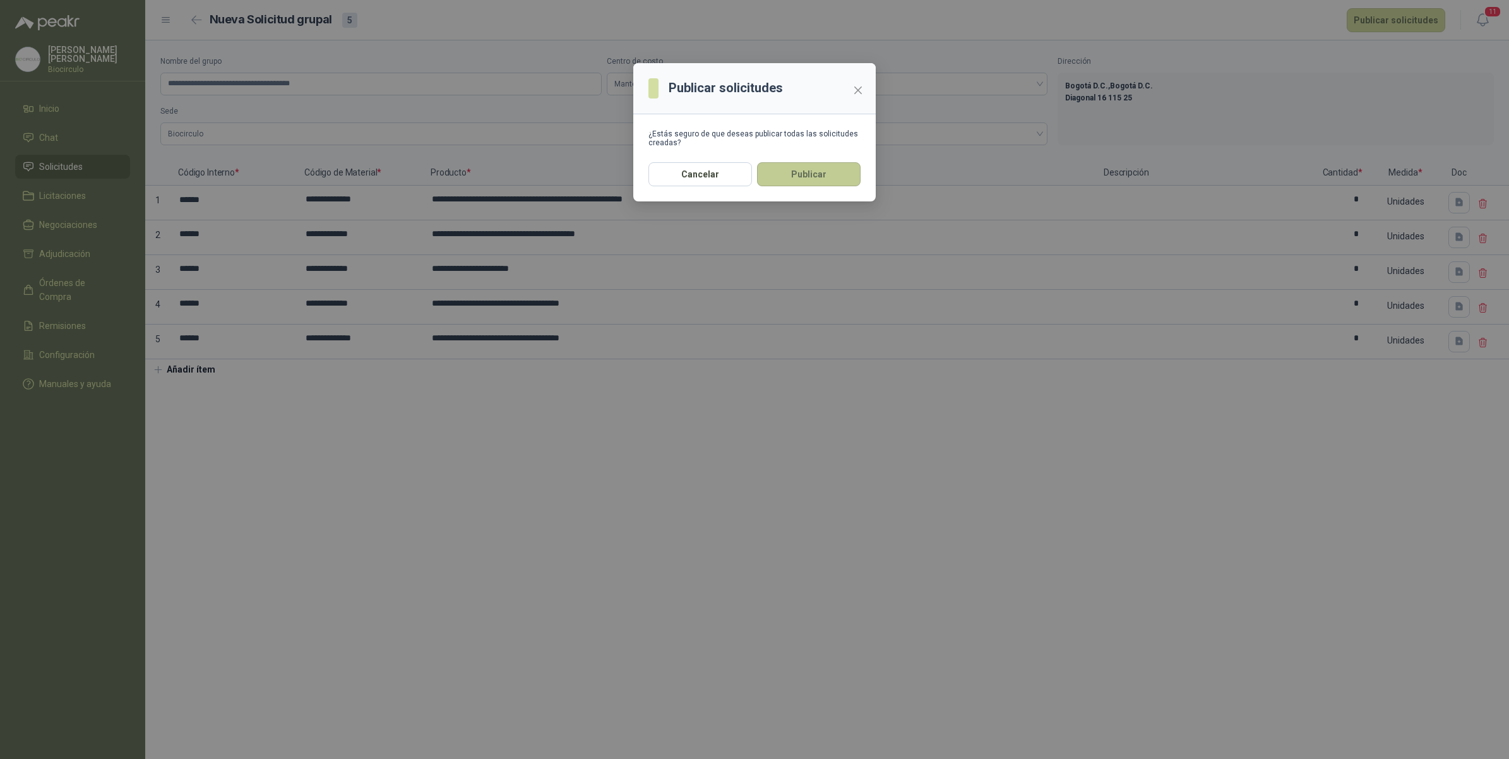
click at [814, 184] on button "Publicar" at bounding box center [809, 174] width 104 height 24
